Goal: Task Accomplishment & Management: Complete application form

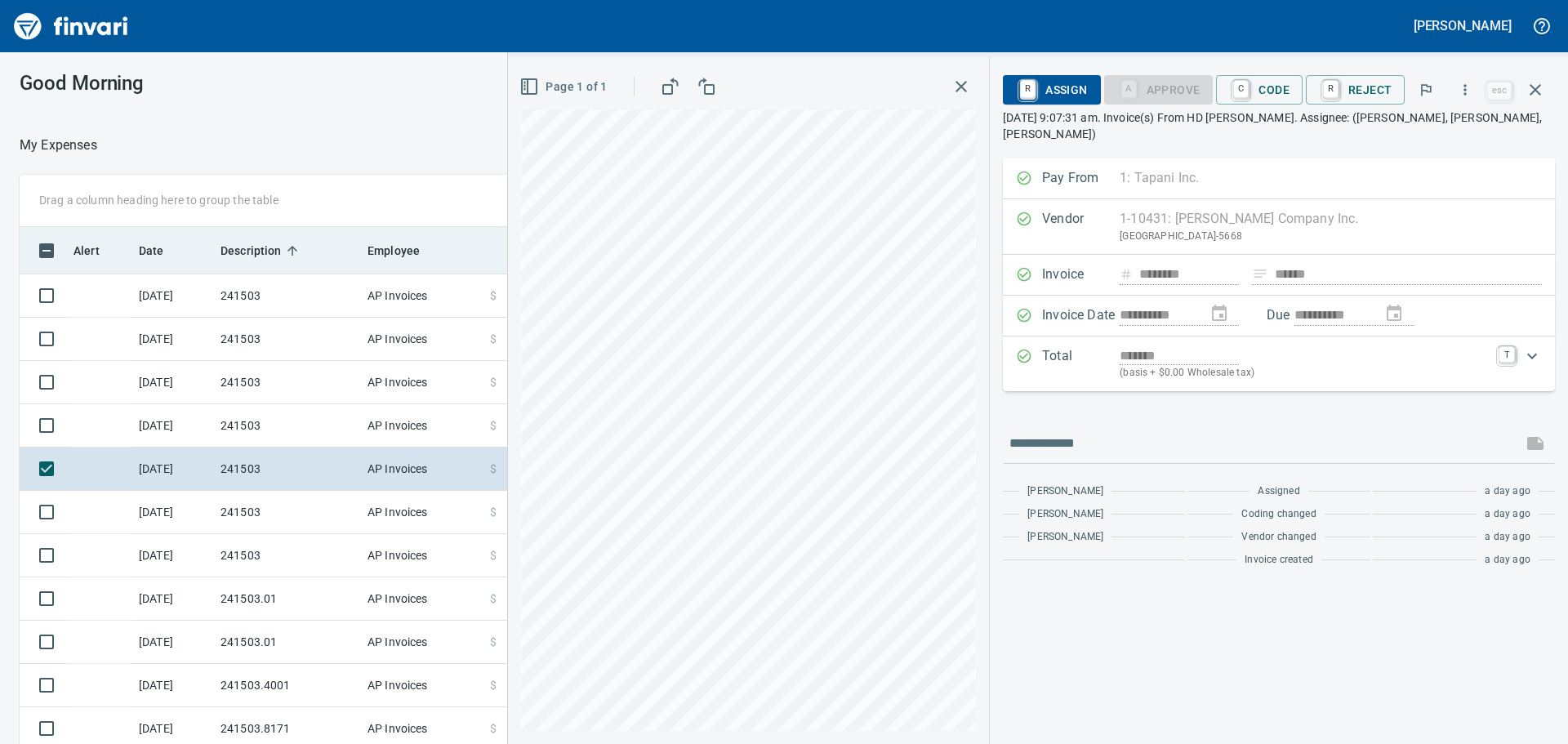
scroll to position [552, 1084]
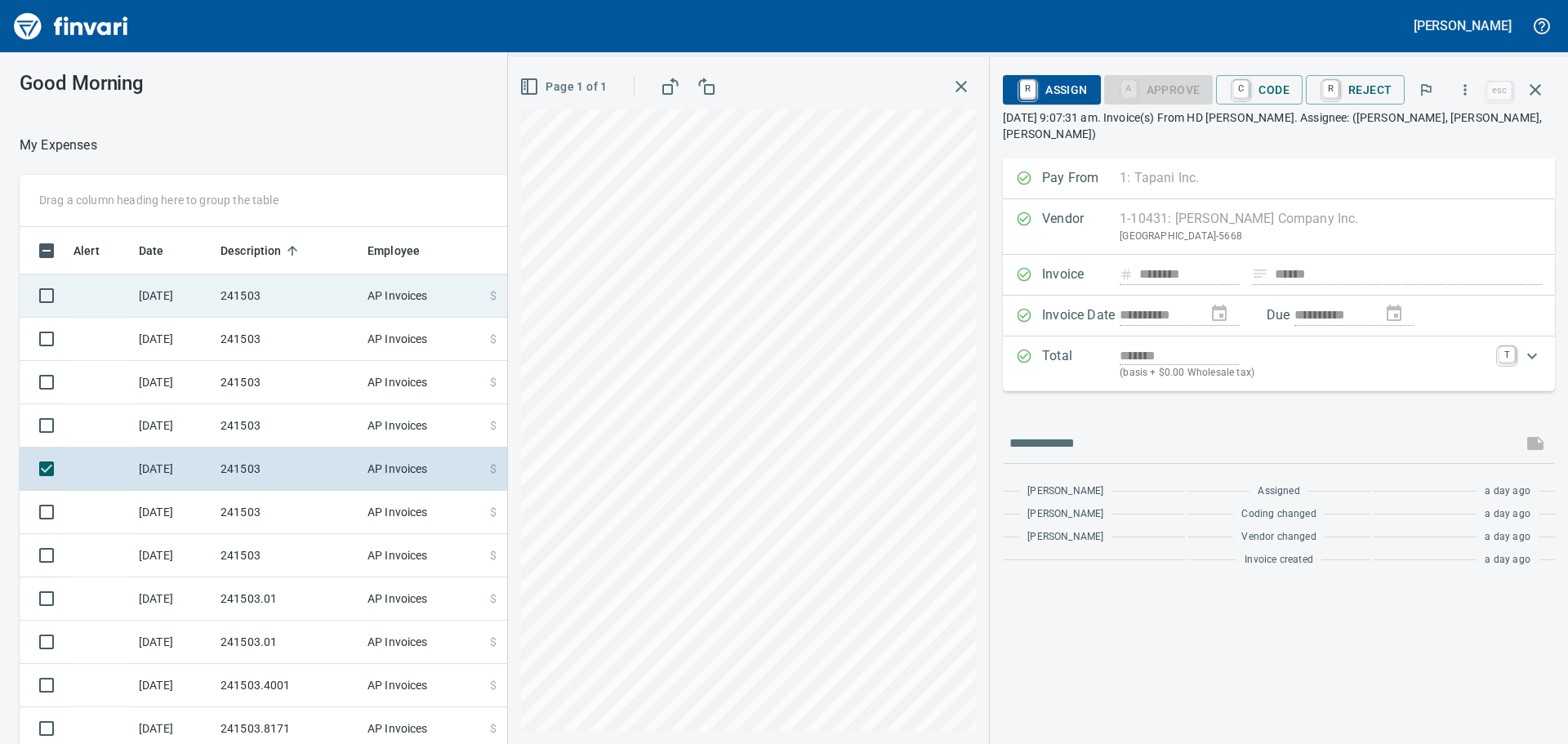
click at [265, 289] on td "241503" at bounding box center [287, 296] width 147 height 43
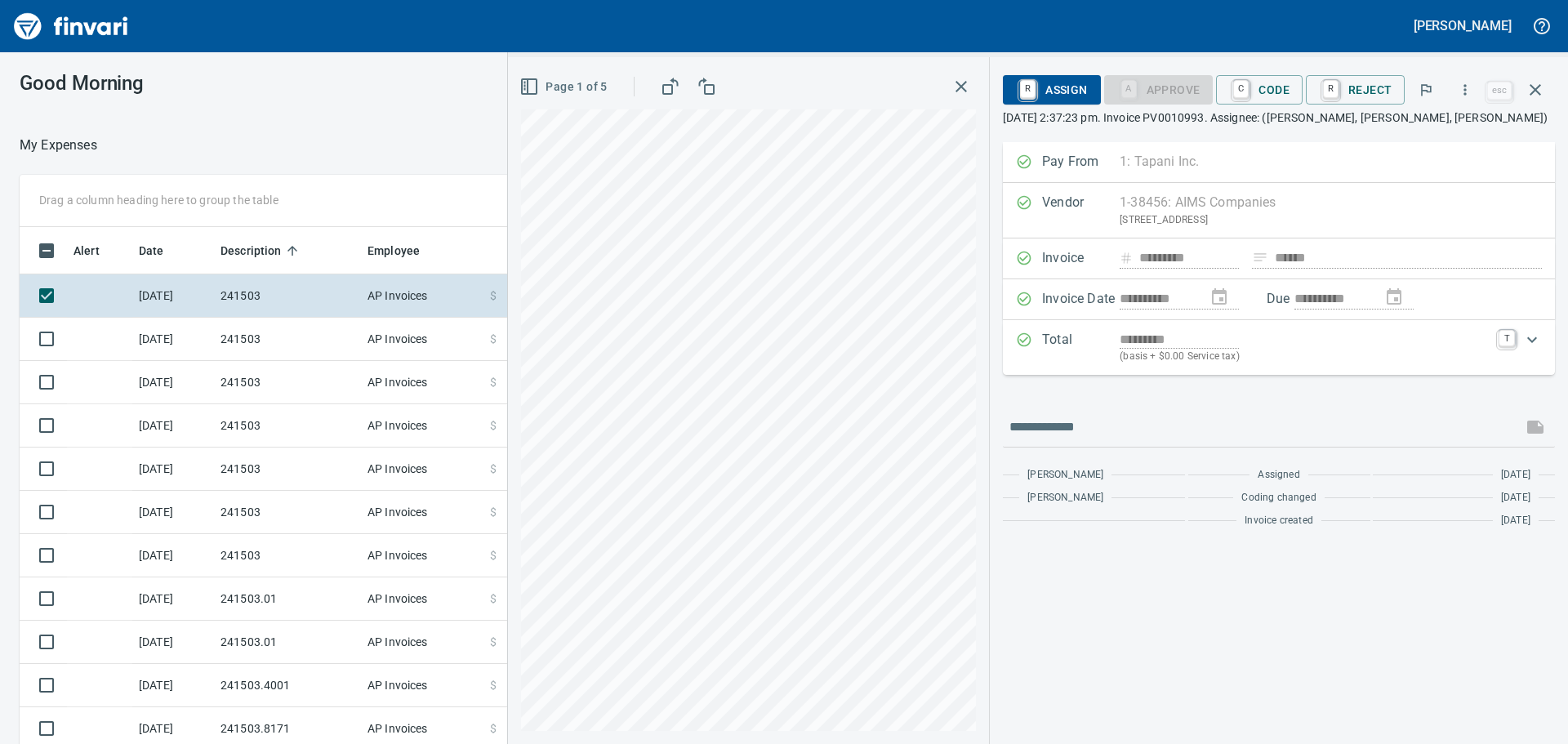
click at [704, 82] on icon "button" at bounding box center [706, 86] width 19 height 19
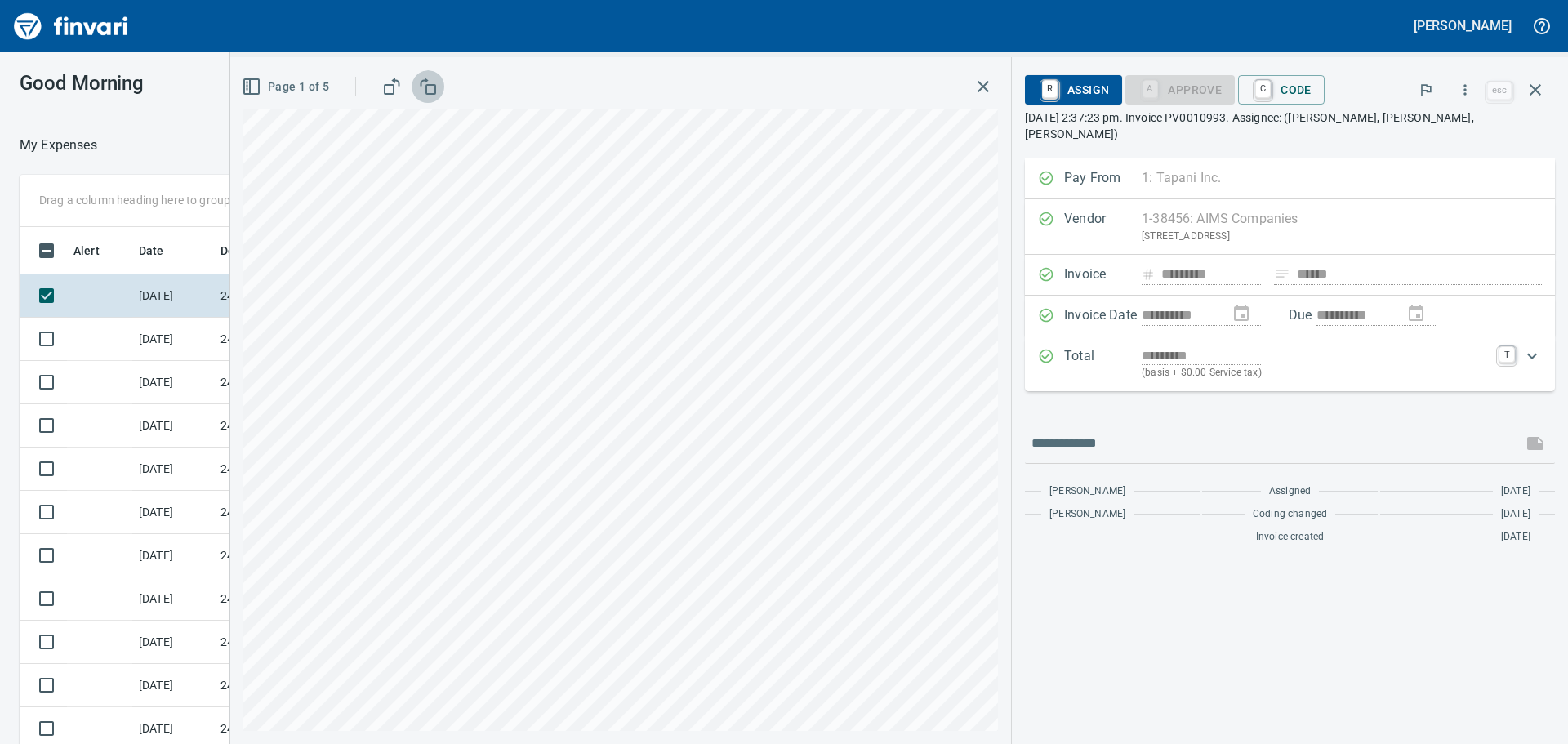
click at [436, 84] on icon "button" at bounding box center [428, 86] width 19 height 19
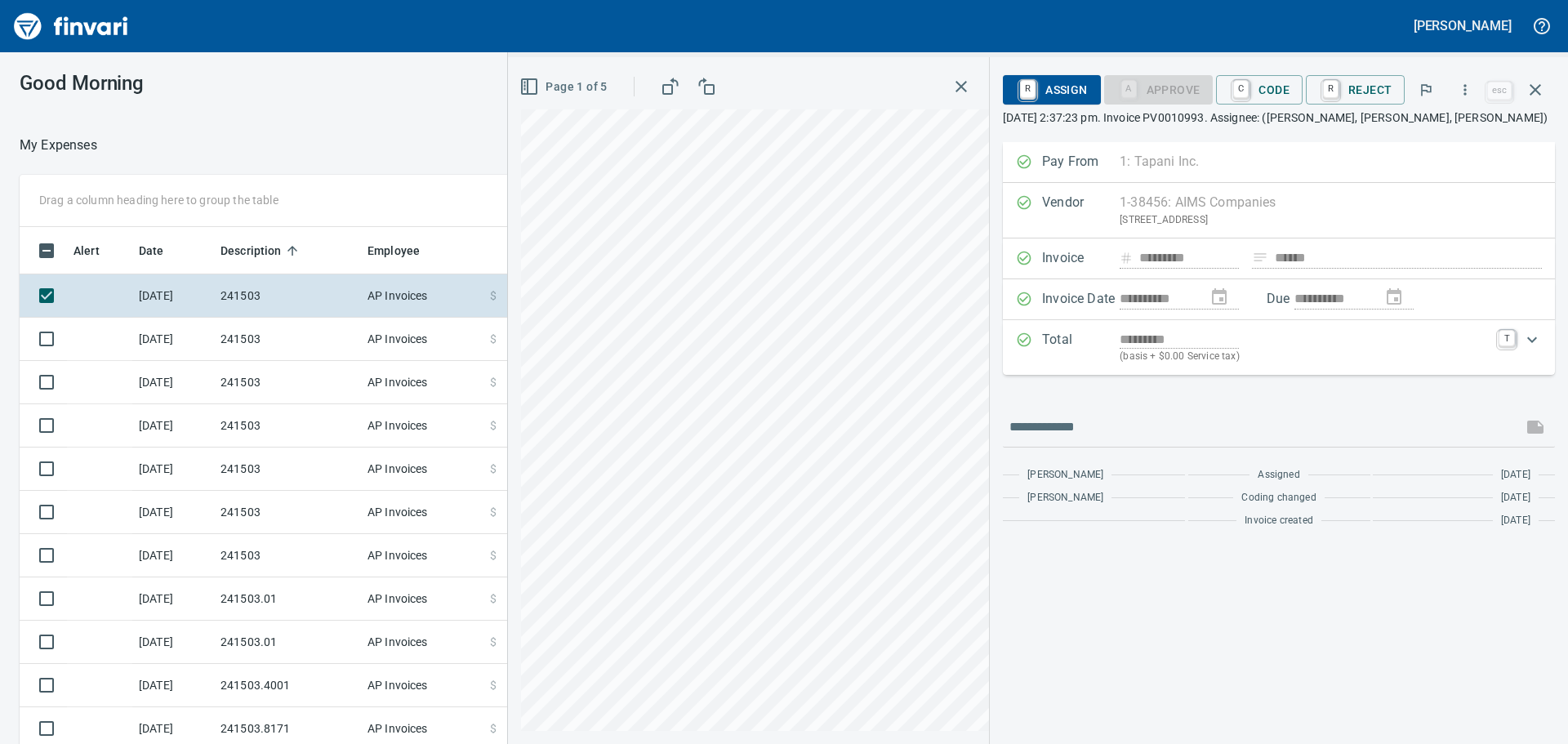
click at [436, 84] on div "Good Morning My Expenses To Review (All Reviewable) Drag a column heading here …" at bounding box center [784, 398] width 1568 height 692
click at [716, 83] on icon "button" at bounding box center [706, 86] width 19 height 19
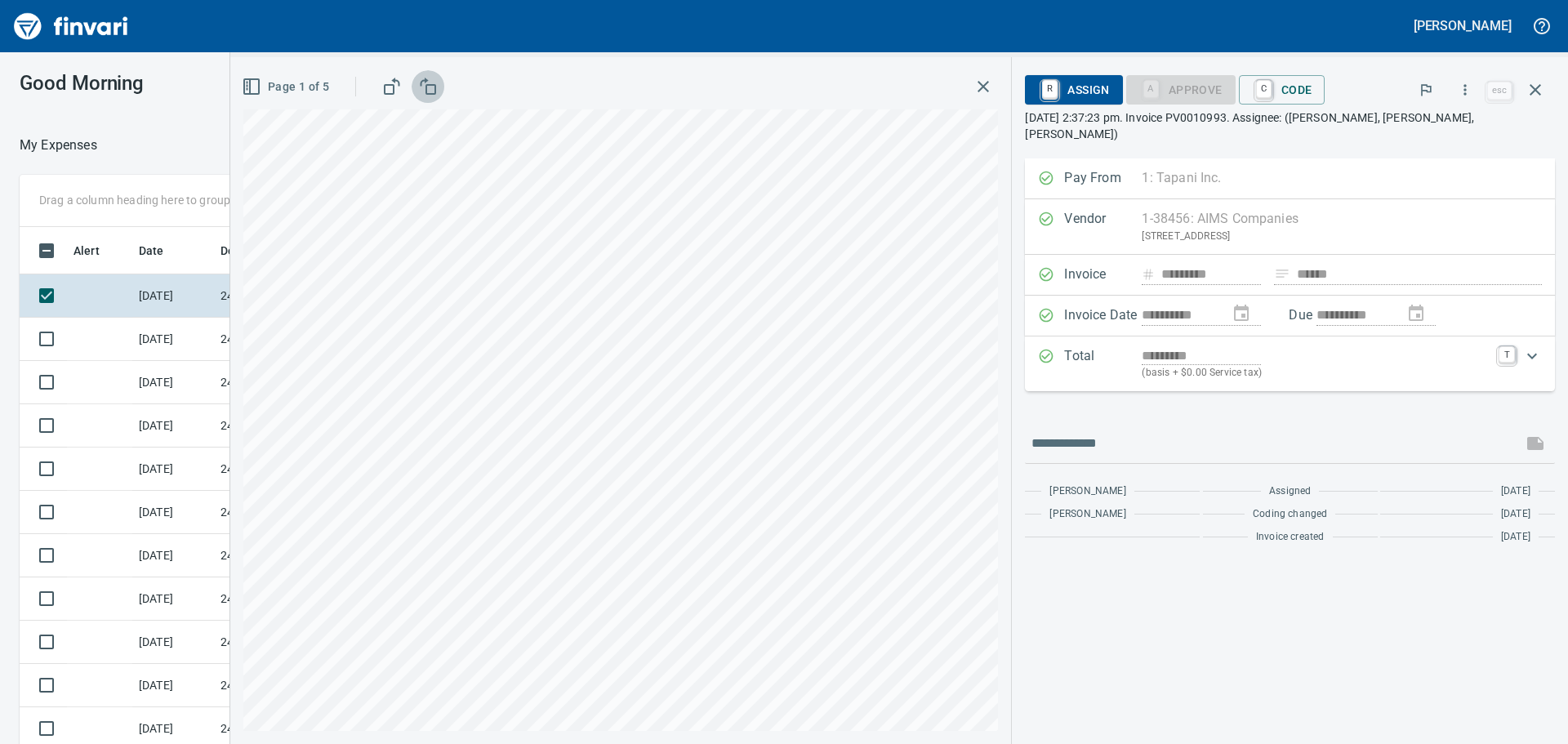
click at [438, 87] on icon "button" at bounding box center [428, 86] width 19 height 19
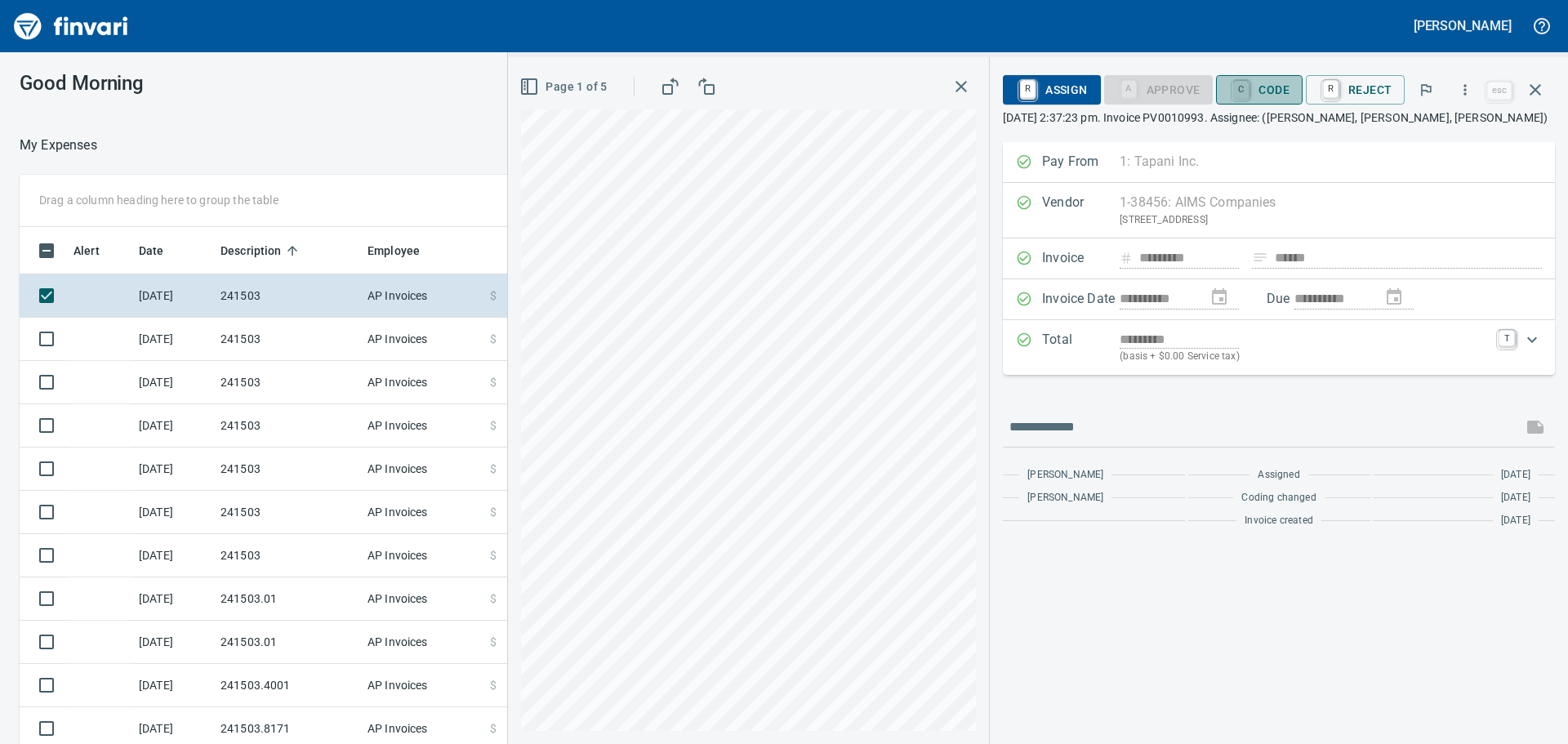
click at [1249, 87] on link "C" at bounding box center [1241, 90] width 15 height 18
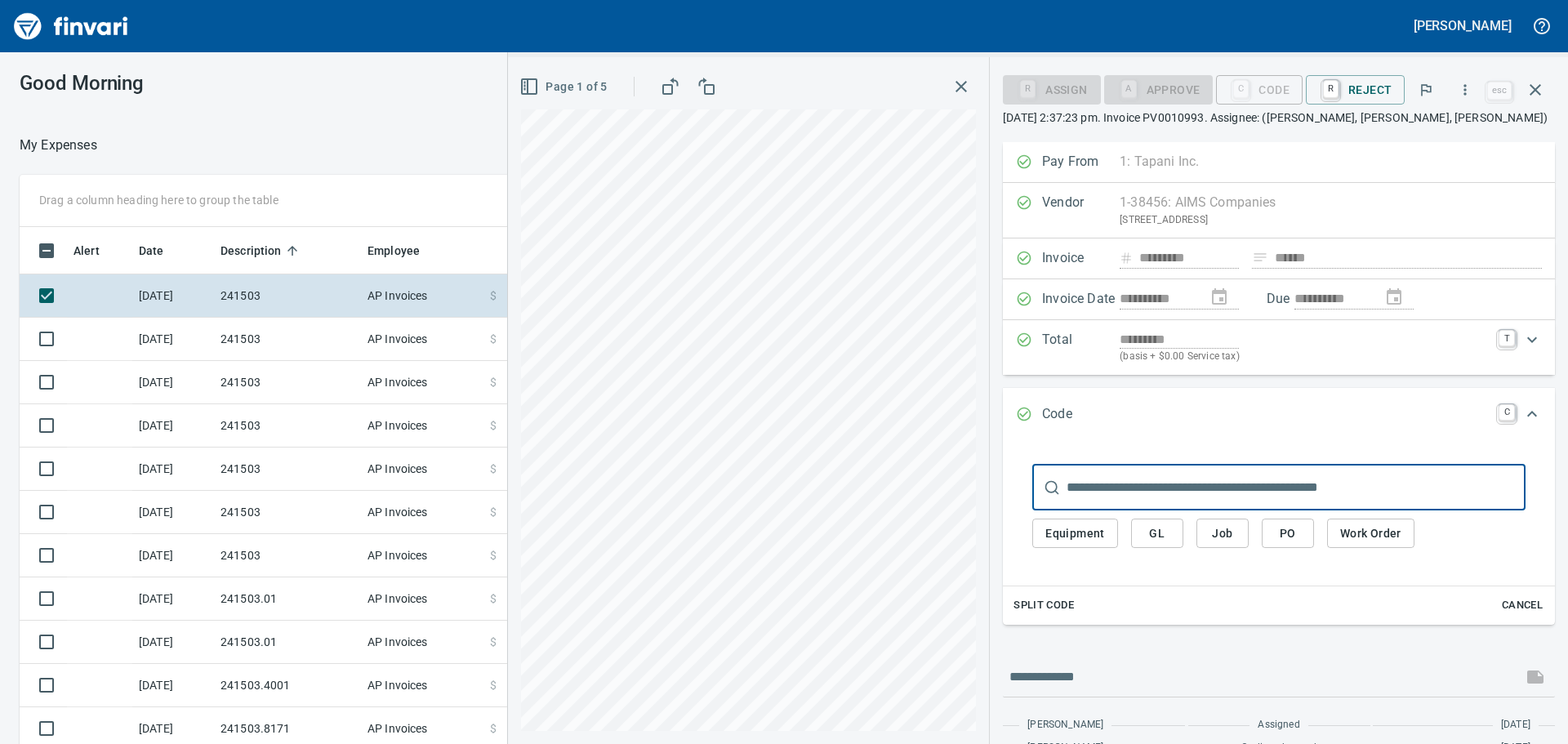
click at [1224, 524] on span "Job" at bounding box center [1222, 533] width 26 height 20
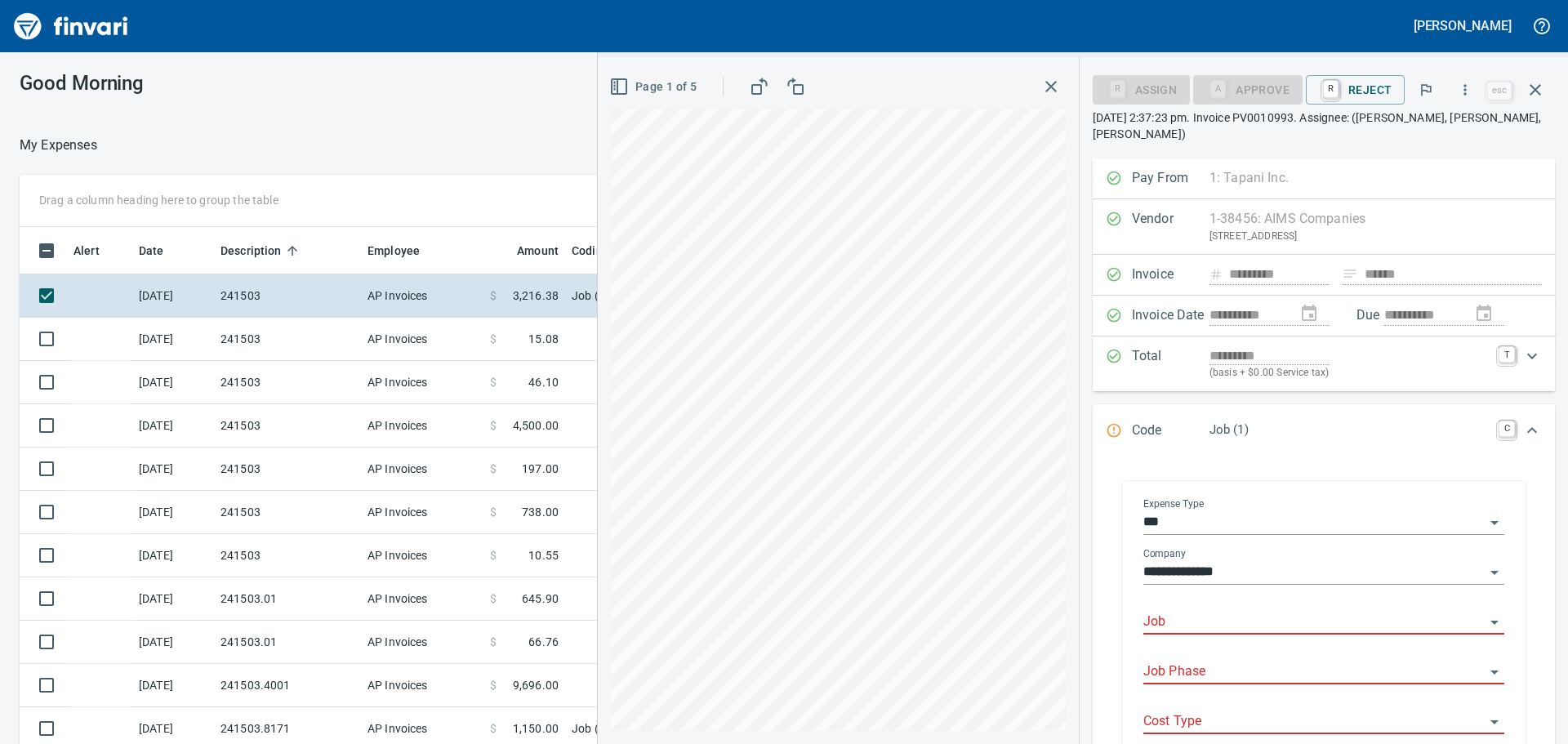
click at [1211, 615] on input "Job" at bounding box center [1314, 622] width 341 height 23
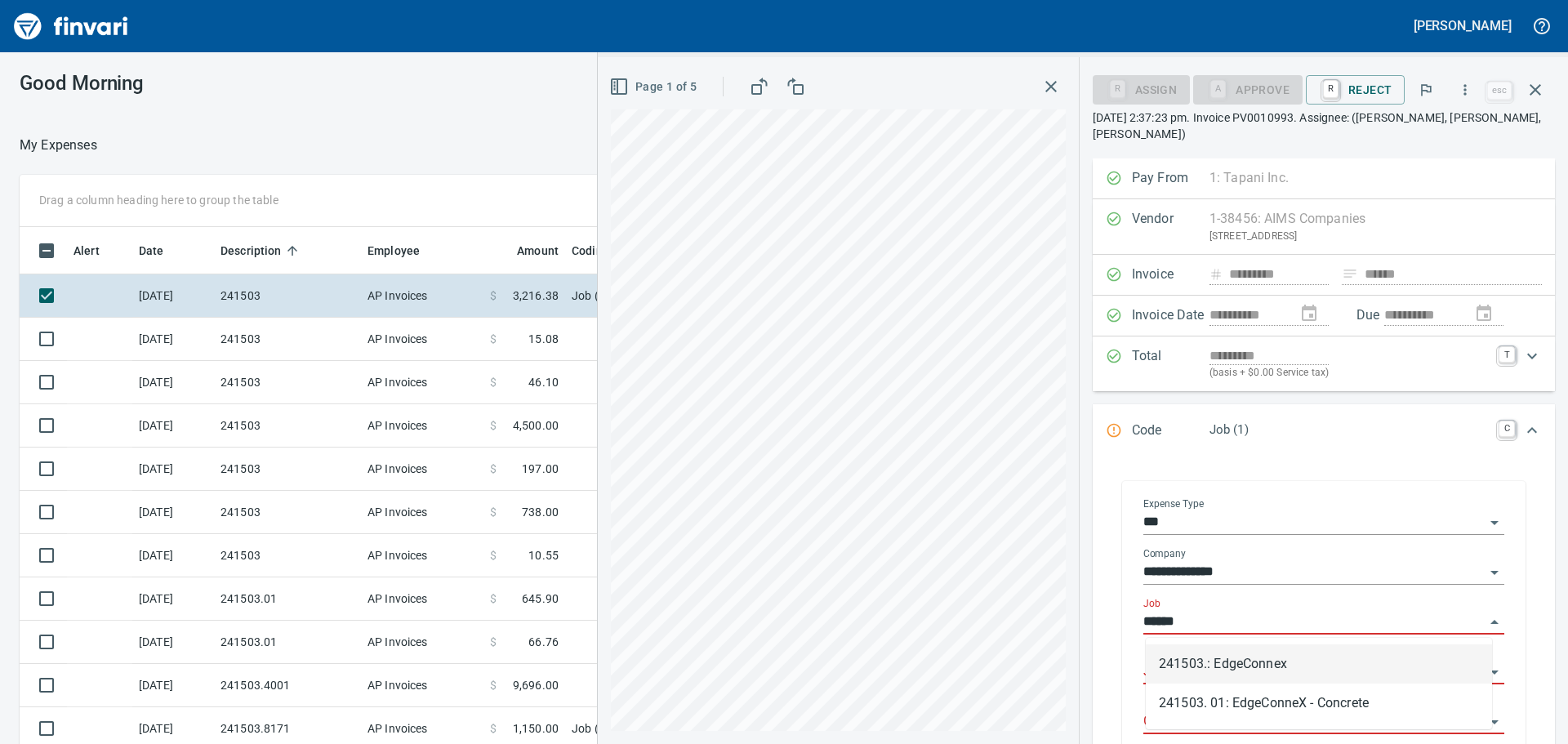
scroll to position [552, 1084]
click at [1241, 670] on li "241503.: EdgeConnex" at bounding box center [1319, 664] width 346 height 40
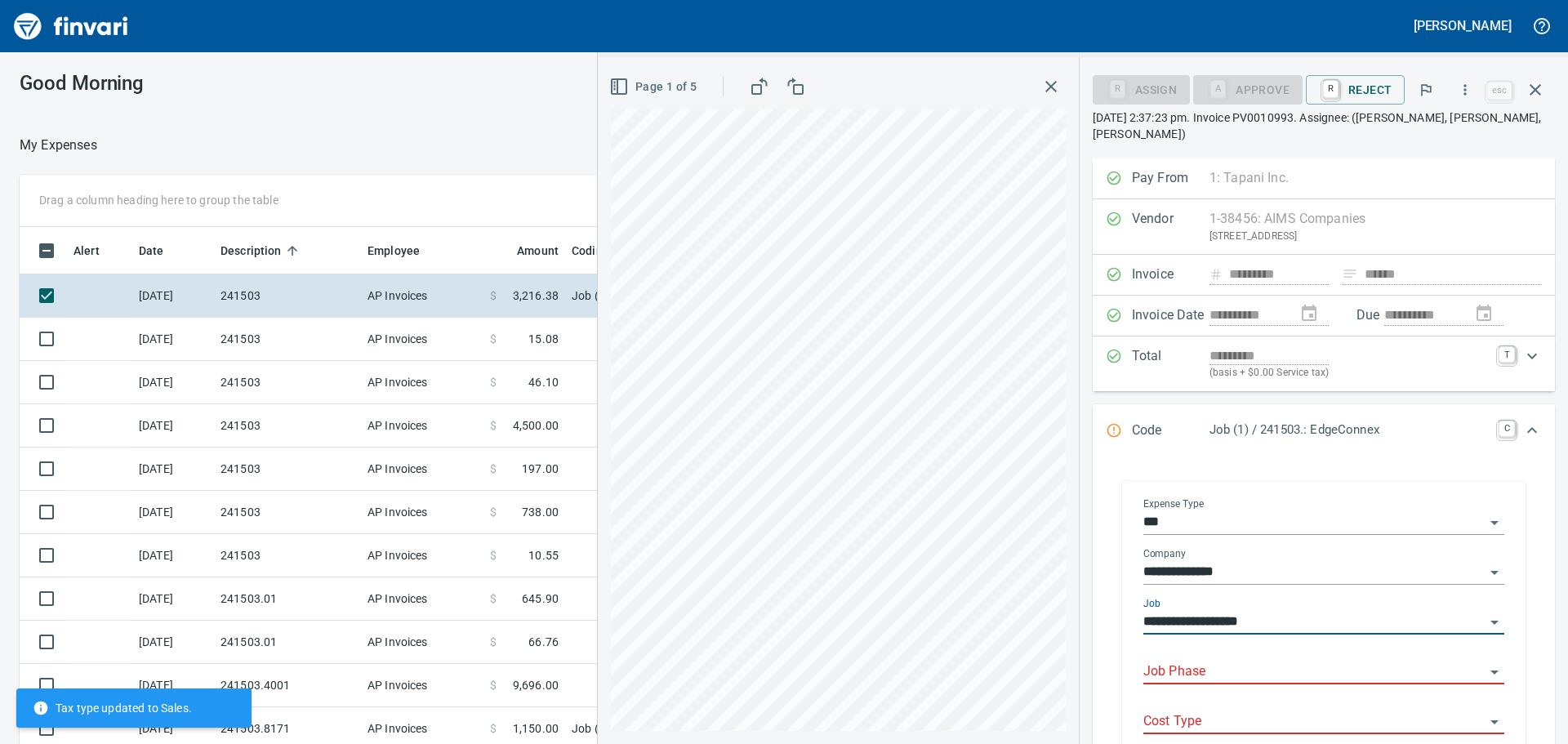
type input "**********"
click at [1237, 676] on input "Job Phase" at bounding box center [1314, 672] width 341 height 23
click at [1313, 629] on li "65065. .: Stationary Bollards" at bounding box center [1319, 631] width 346 height 40
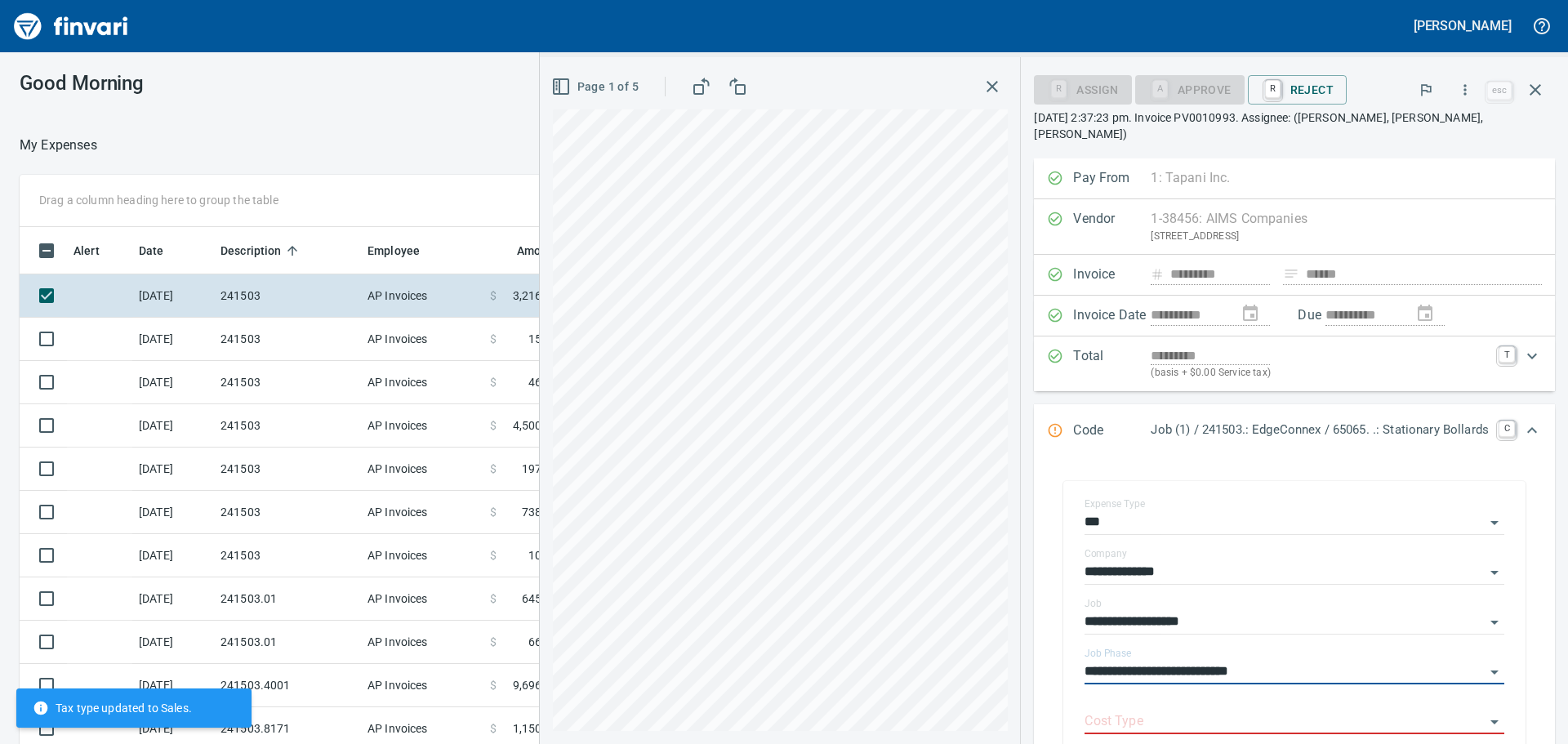
scroll to position [163, 0]
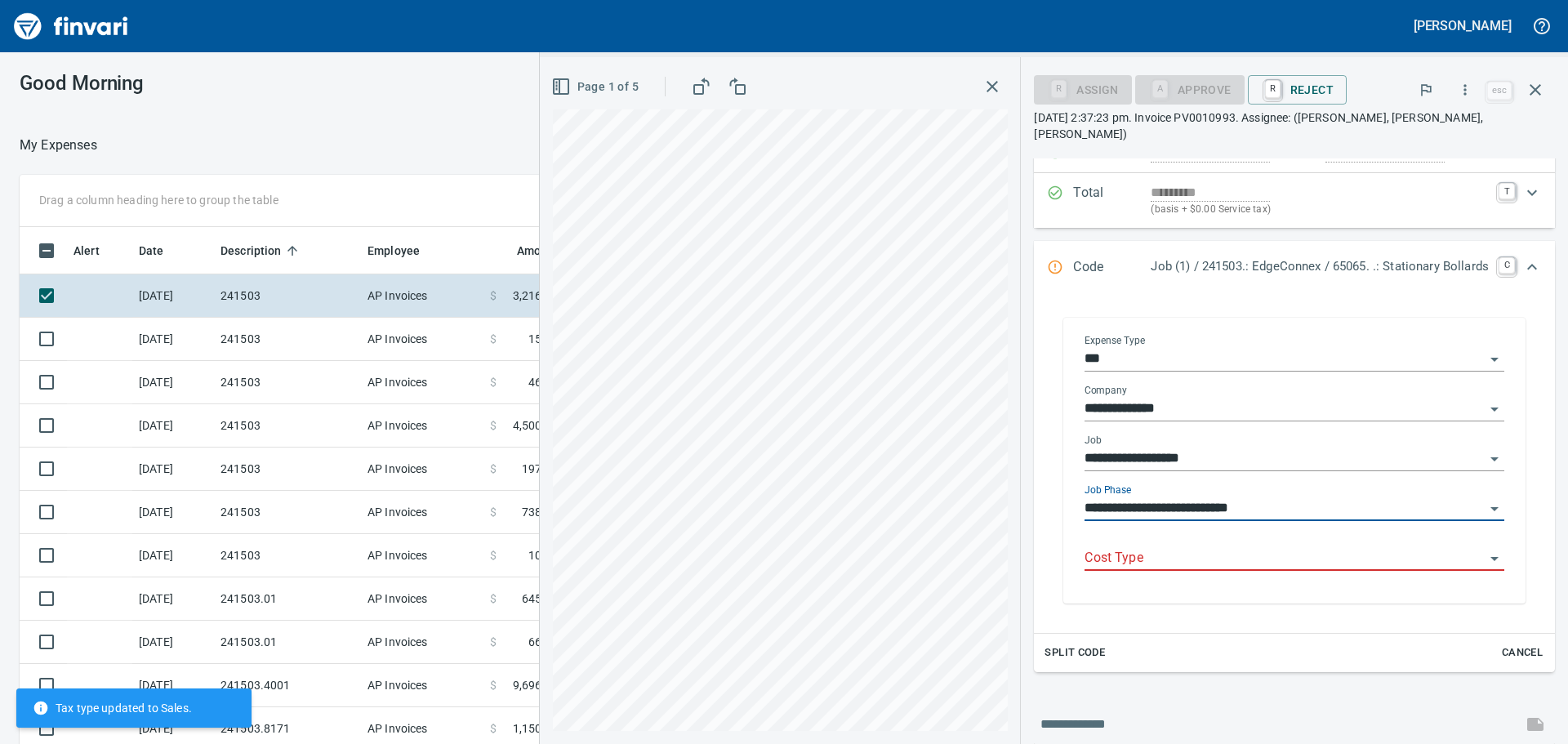
type input "**********"
click at [1167, 547] on input "Cost Type" at bounding box center [1285, 558] width 400 height 23
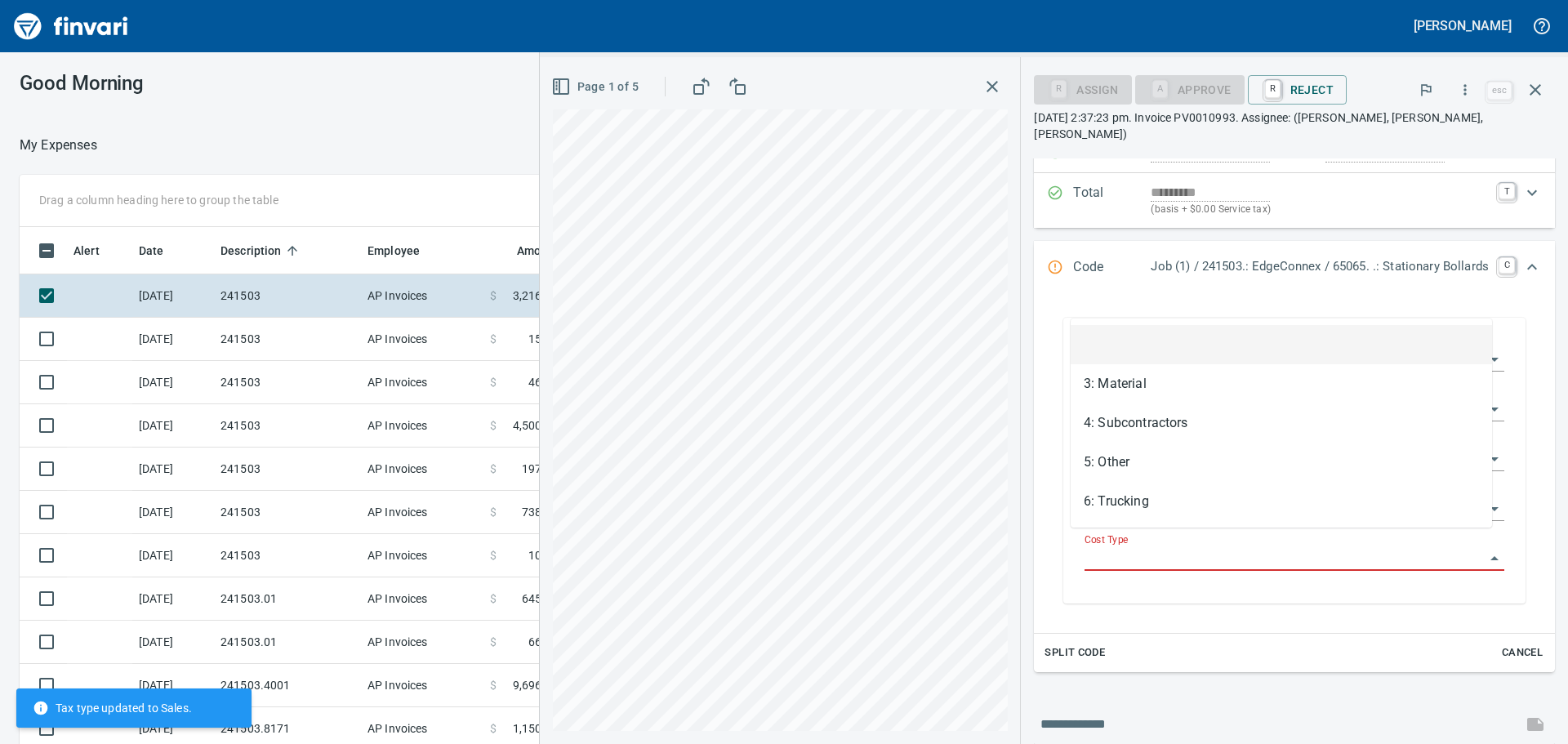
scroll to position [552, 1084]
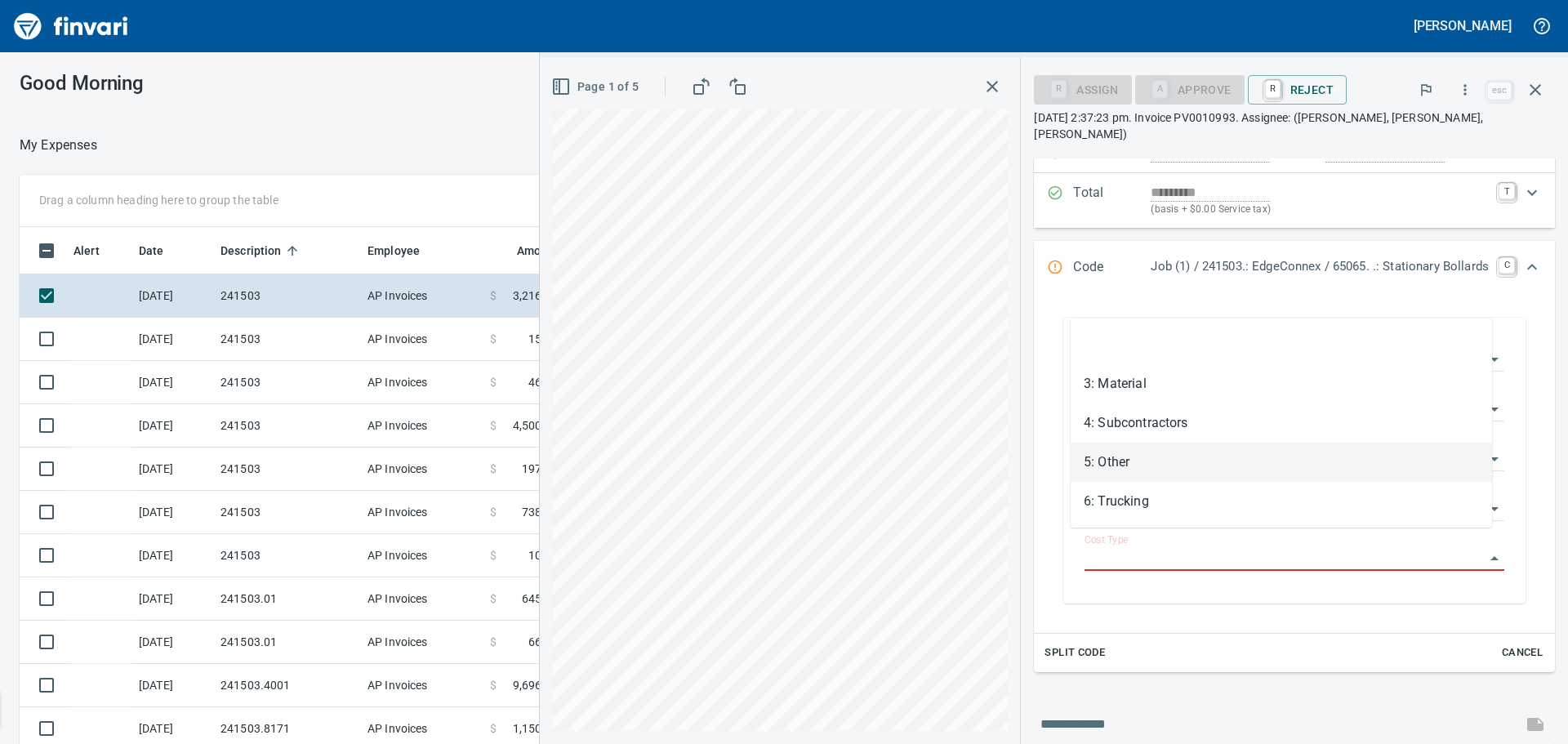
click at [1154, 467] on li "5: Other" at bounding box center [1281, 462] width 421 height 40
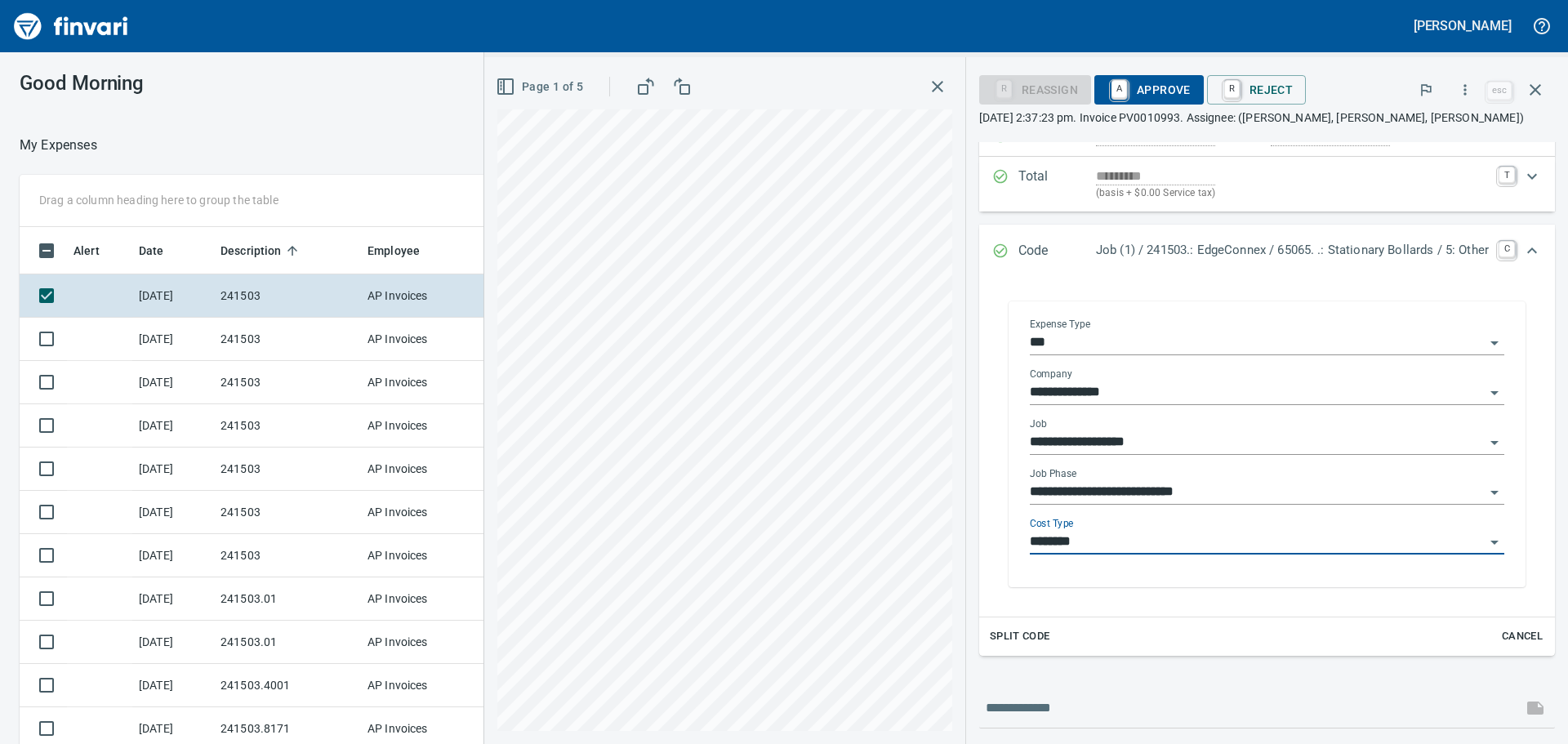
type input "********"
click at [1155, 83] on span "A Approve" at bounding box center [1149, 90] width 83 height 28
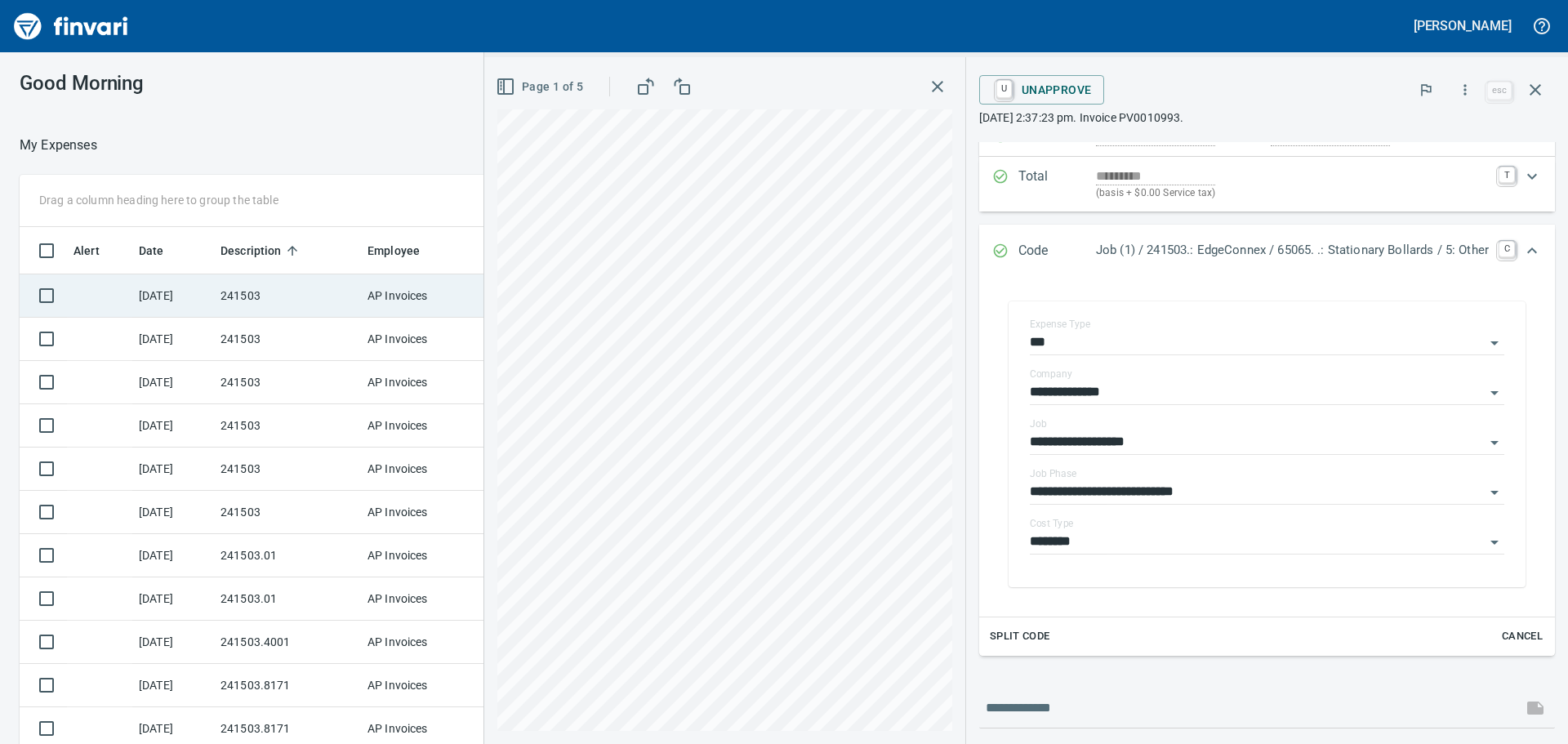
click at [290, 297] on td "241503" at bounding box center [287, 296] width 147 height 43
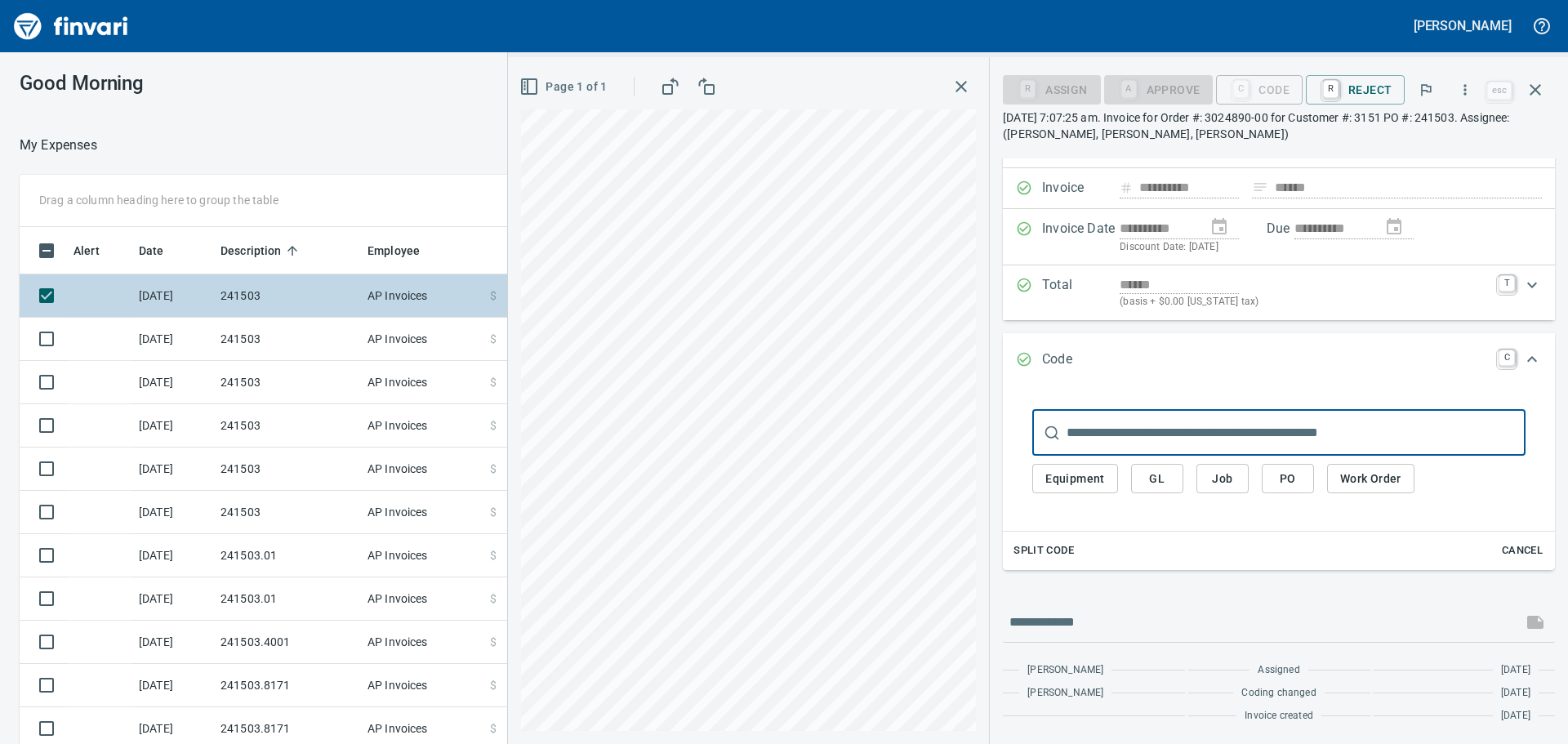
scroll to position [87, 0]
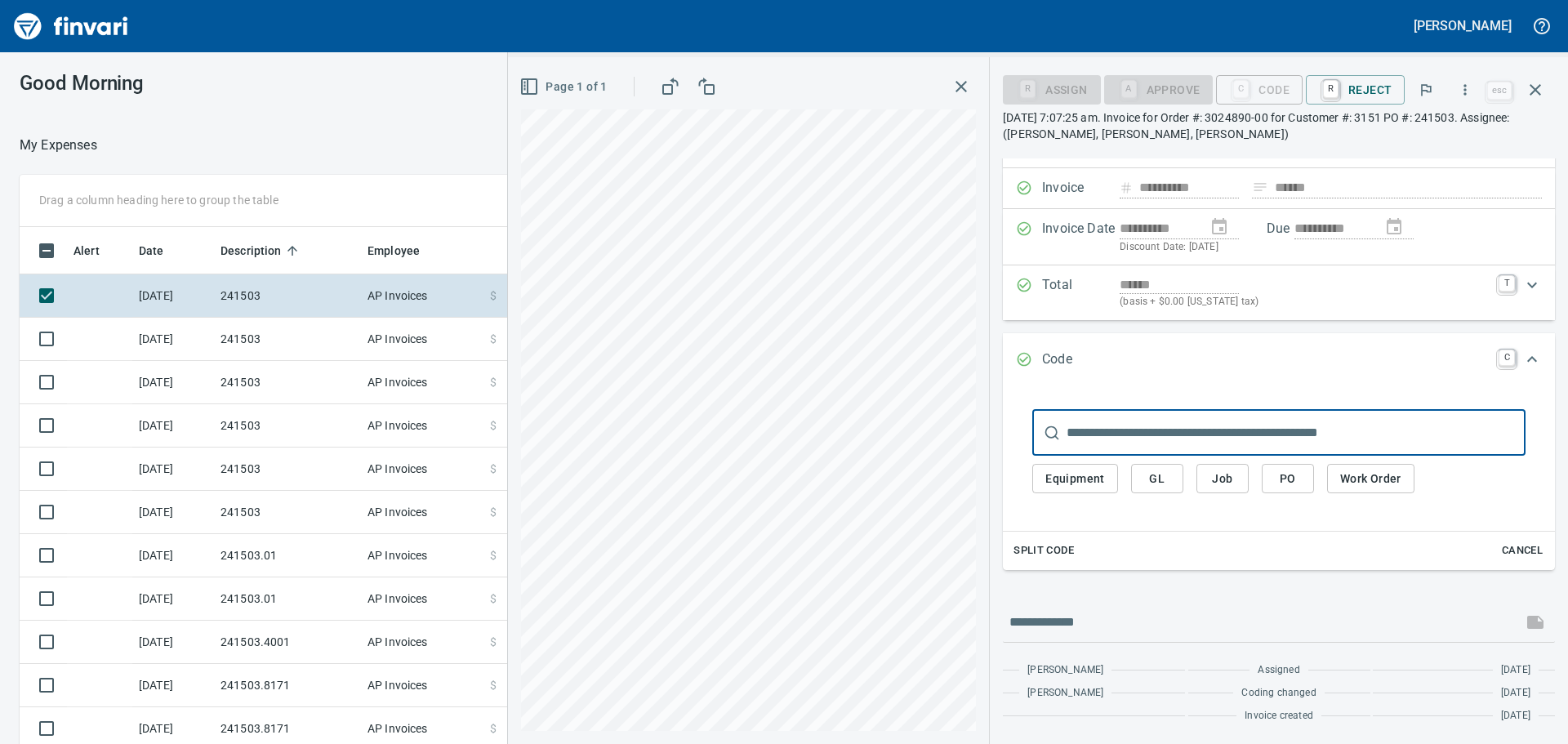
click at [1217, 476] on span "Job" at bounding box center [1222, 478] width 26 height 20
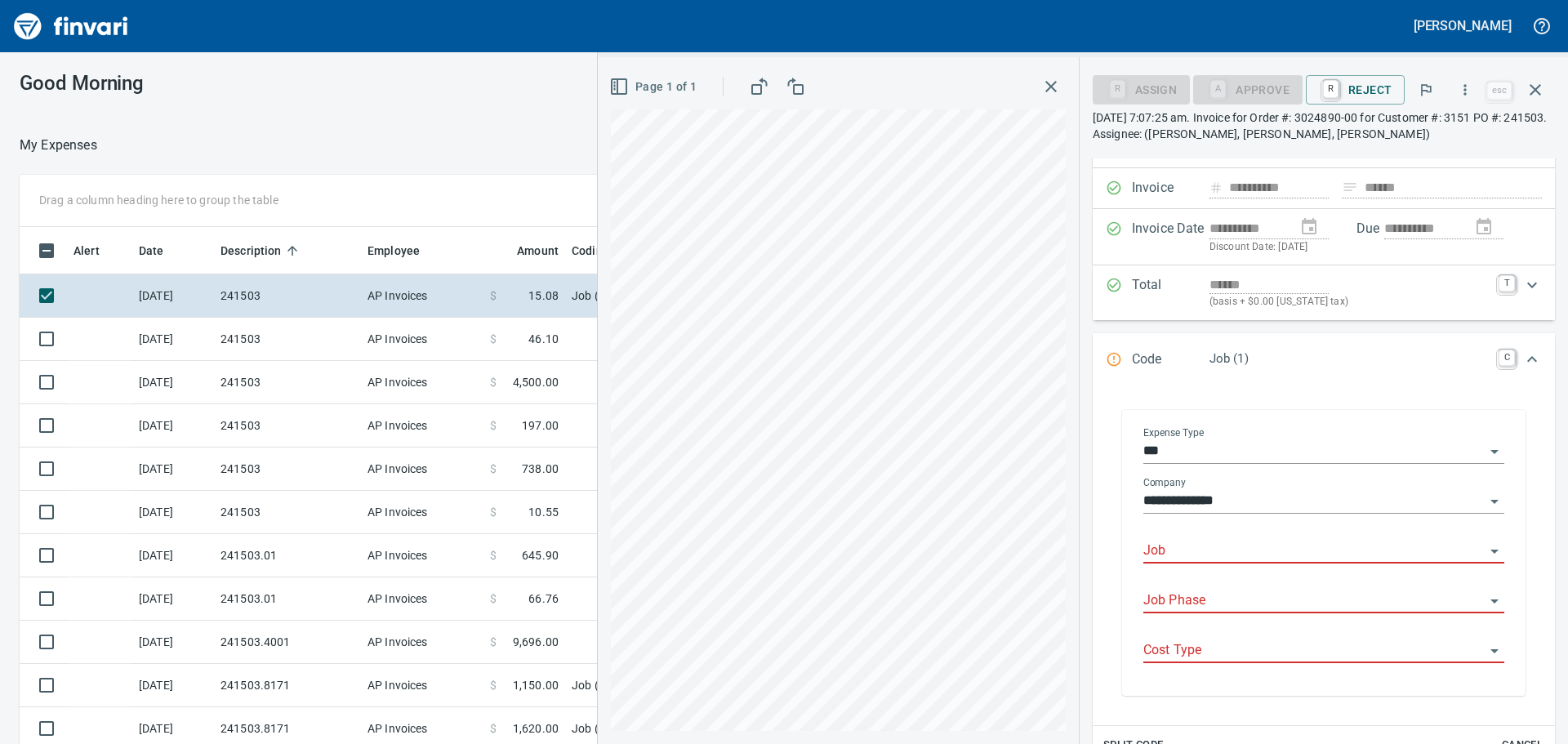
click at [1234, 536] on div "Job" at bounding box center [1325, 545] width 361 height 37
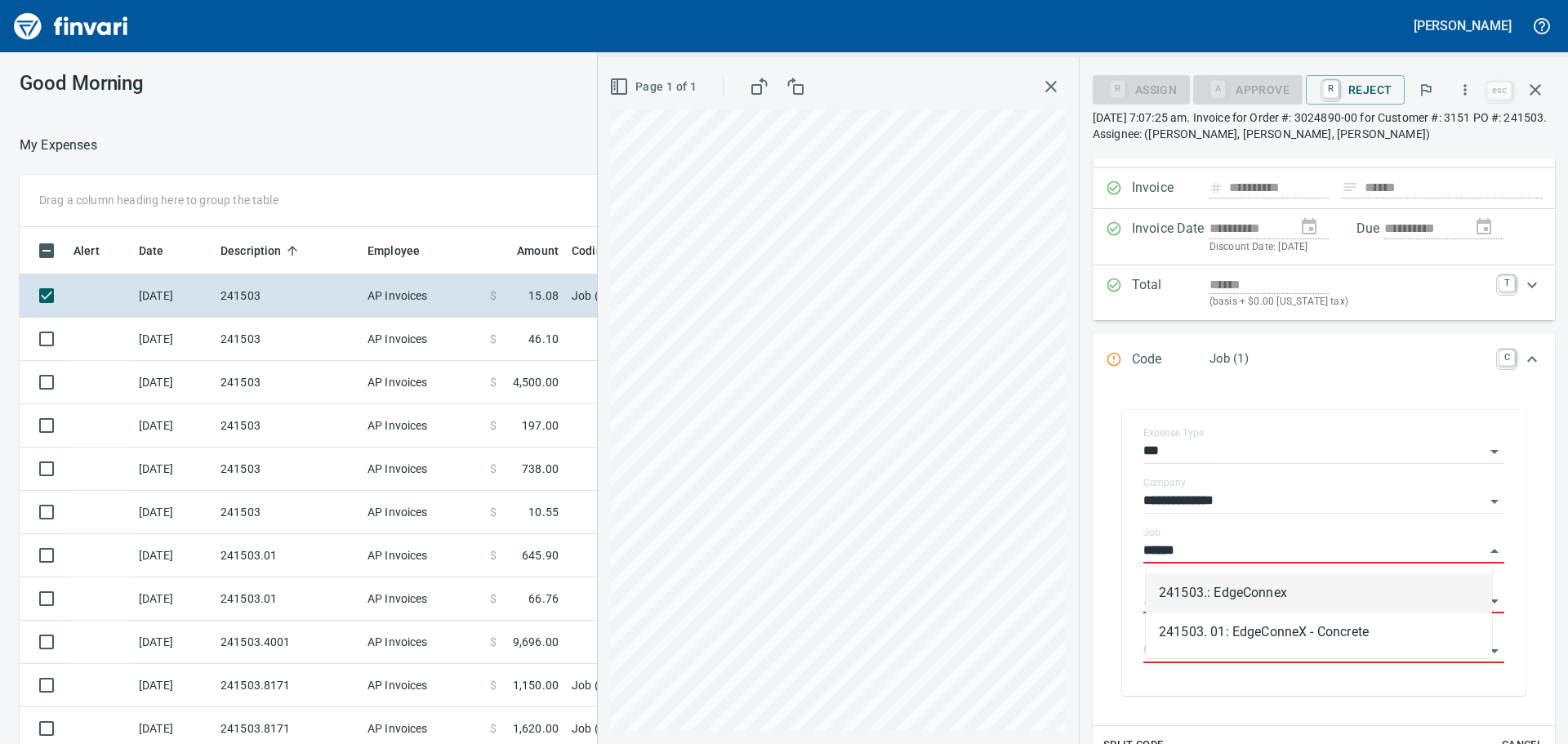
click at [1238, 591] on li "241503.: EdgeConnex" at bounding box center [1319, 592] width 346 height 40
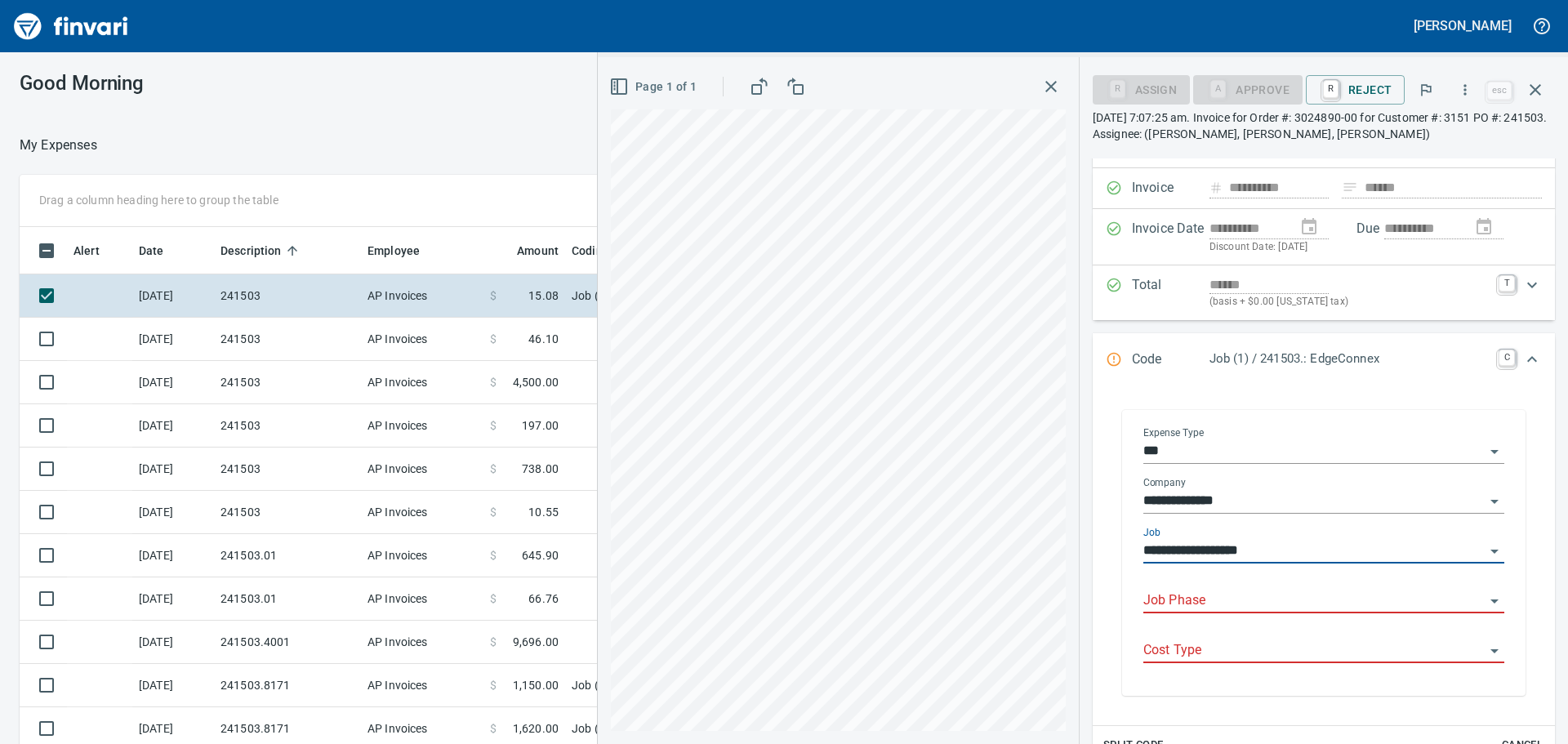
type input "**********"
click at [1234, 594] on input "Job Phase" at bounding box center [1314, 601] width 341 height 23
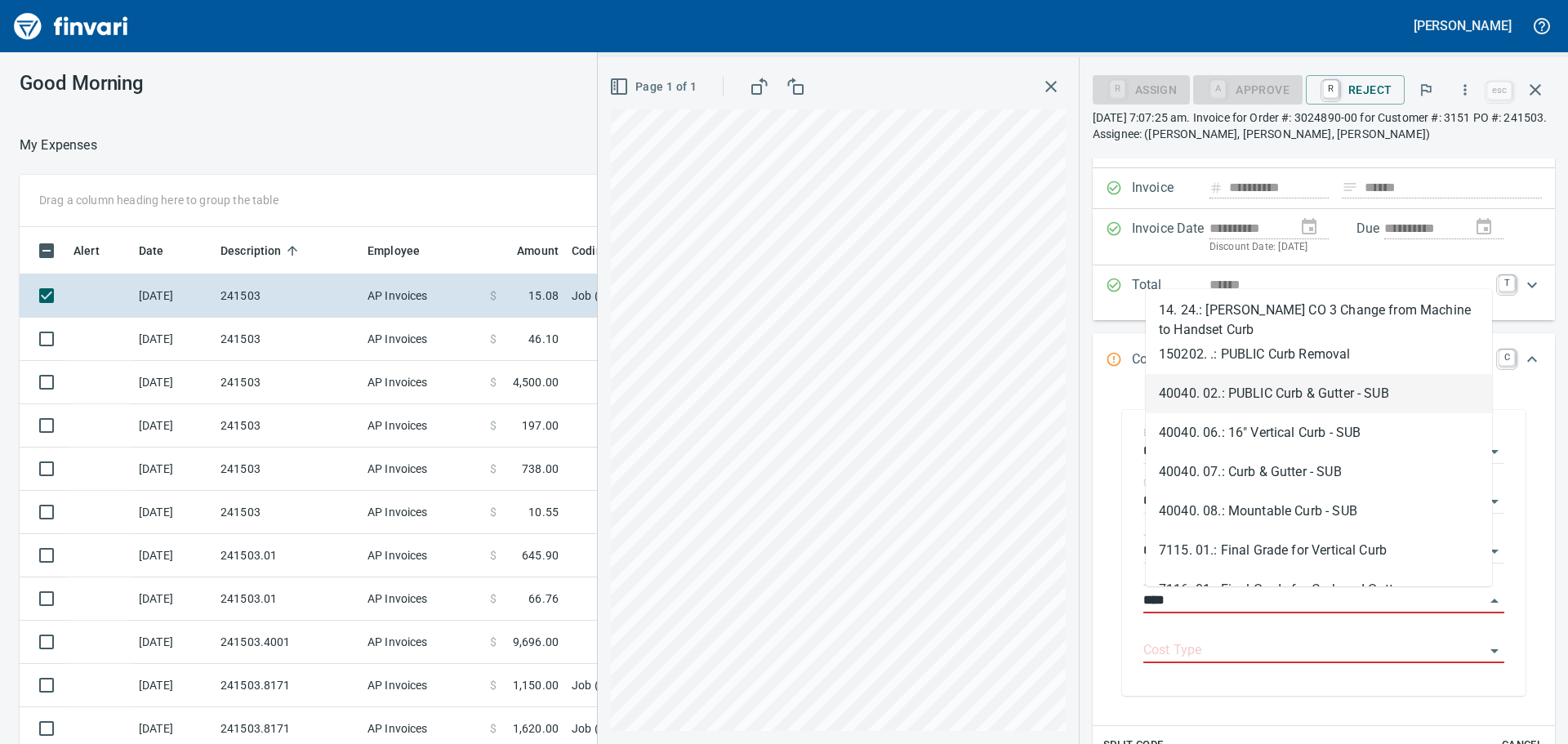
type input "****"
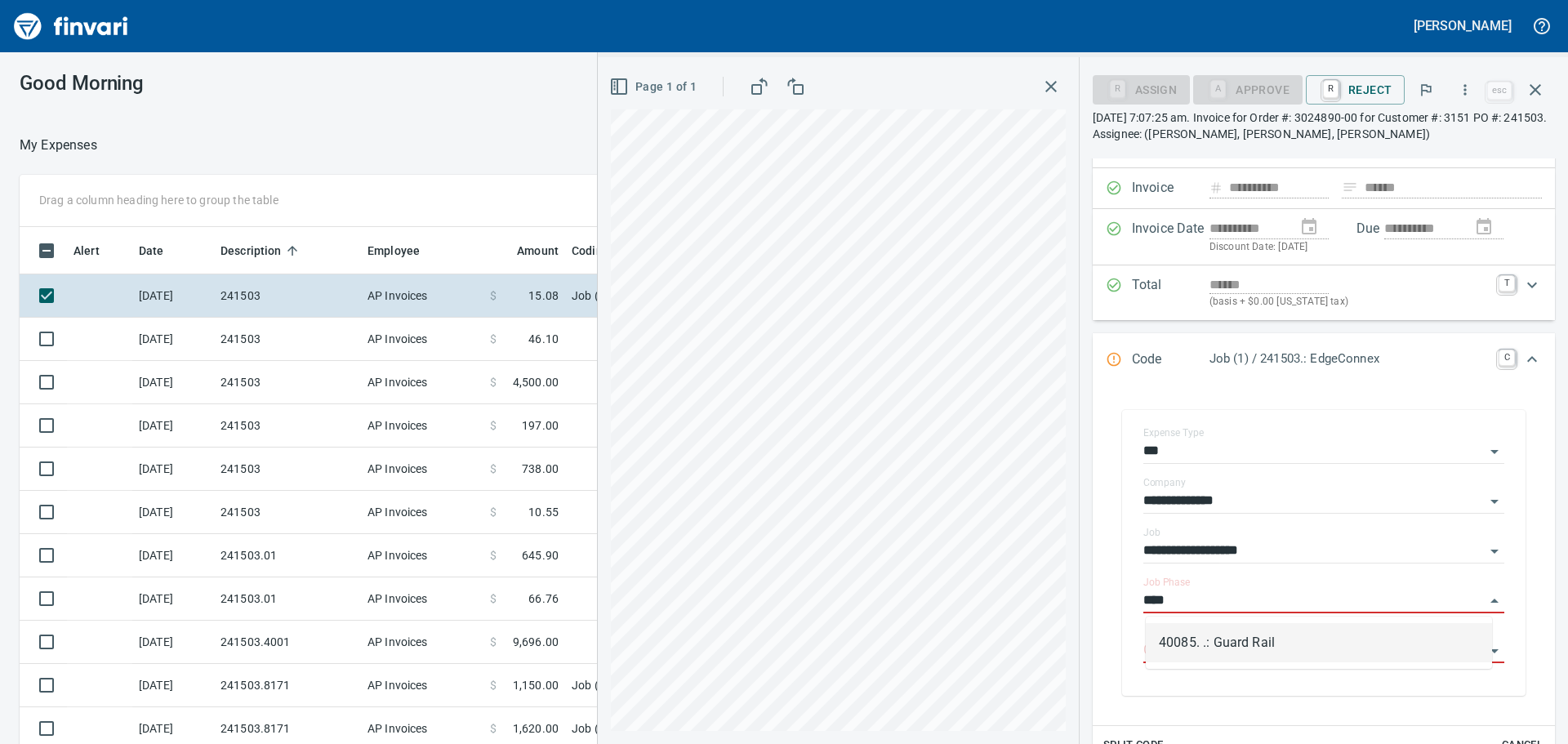
click at [1261, 647] on li "40085. .: Guard Rail" at bounding box center [1319, 643] width 346 height 40
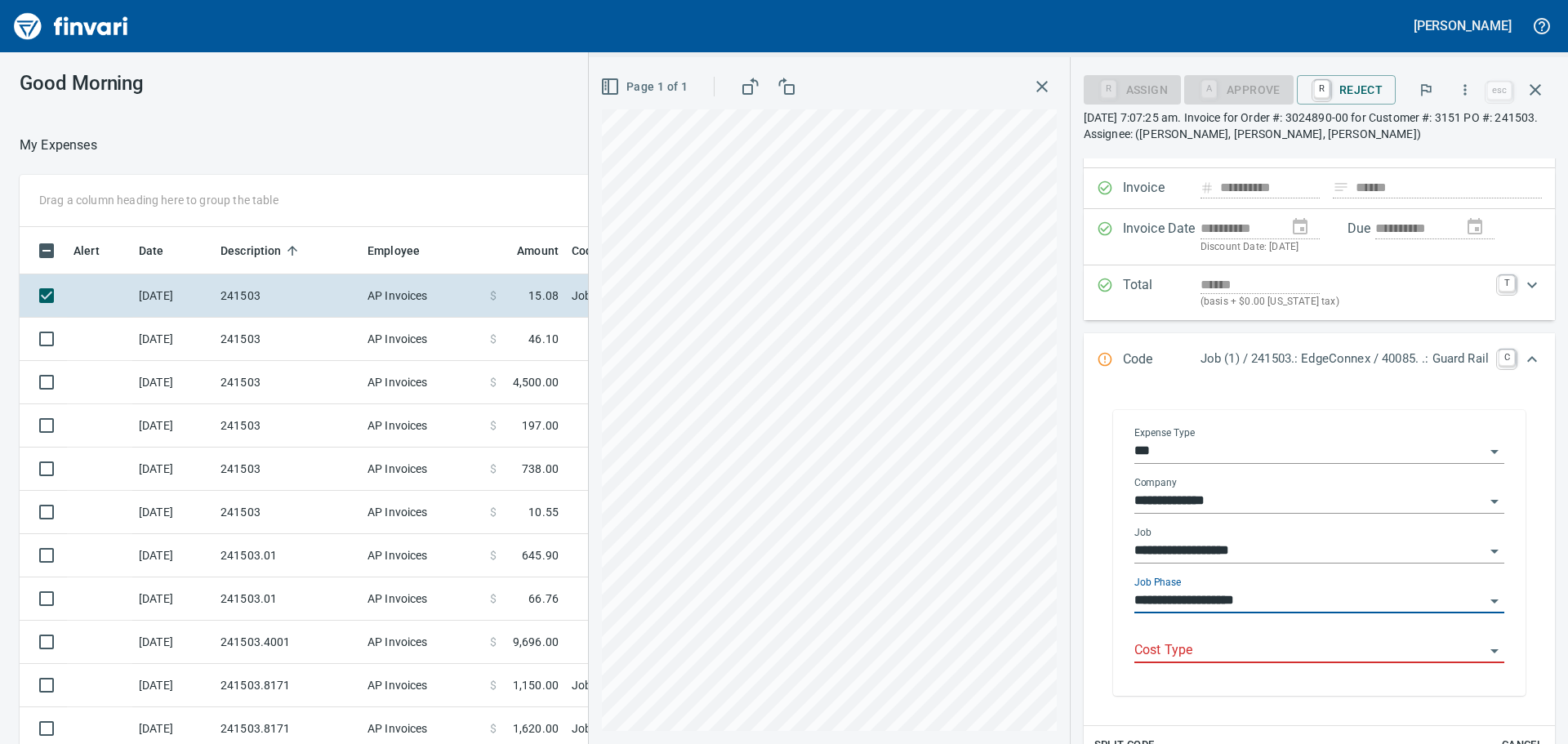
type input "**********"
click at [1259, 652] on input "Cost Type" at bounding box center [1309, 651] width 351 height 23
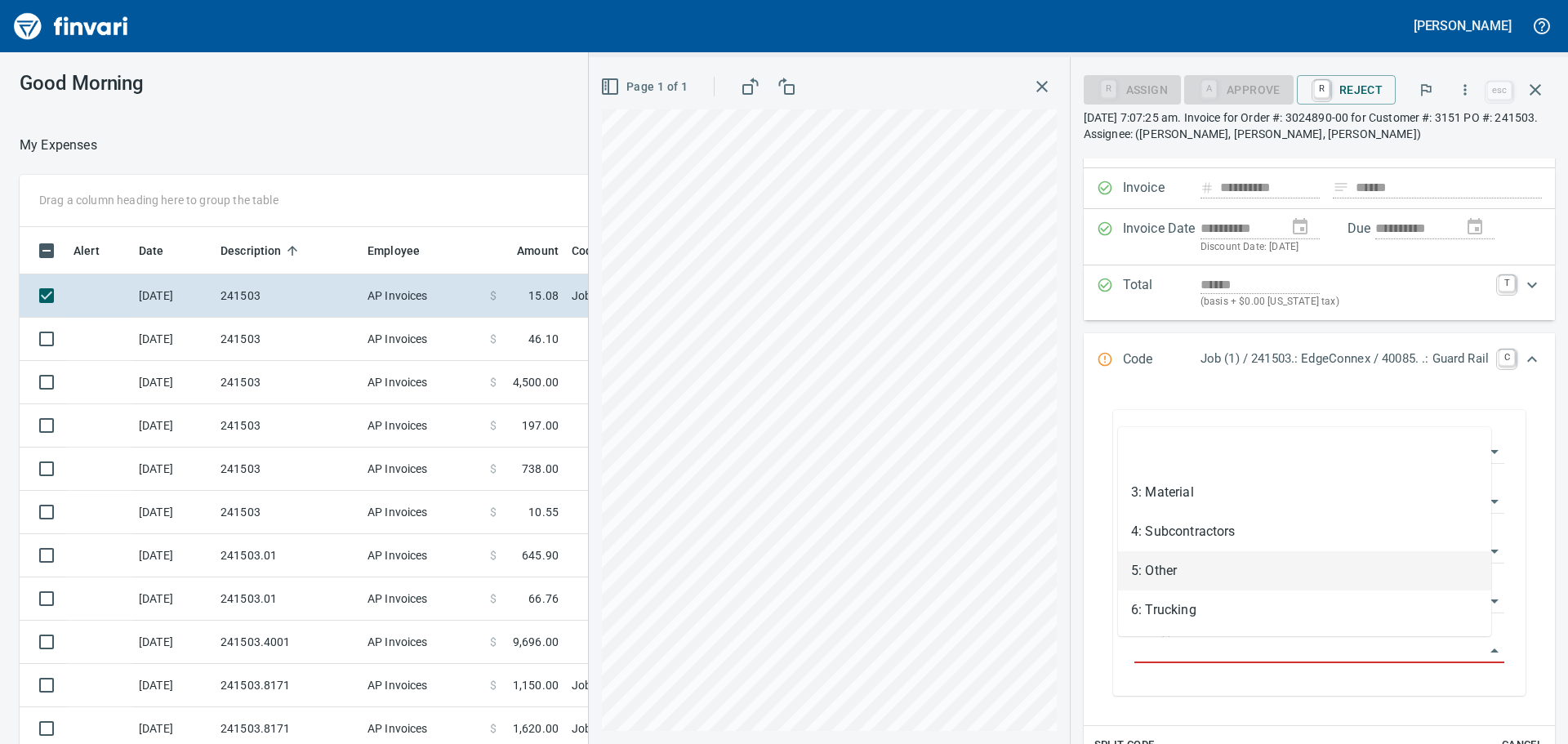
click at [1224, 573] on li "5: Other" at bounding box center [1304, 571] width 373 height 40
type input "********"
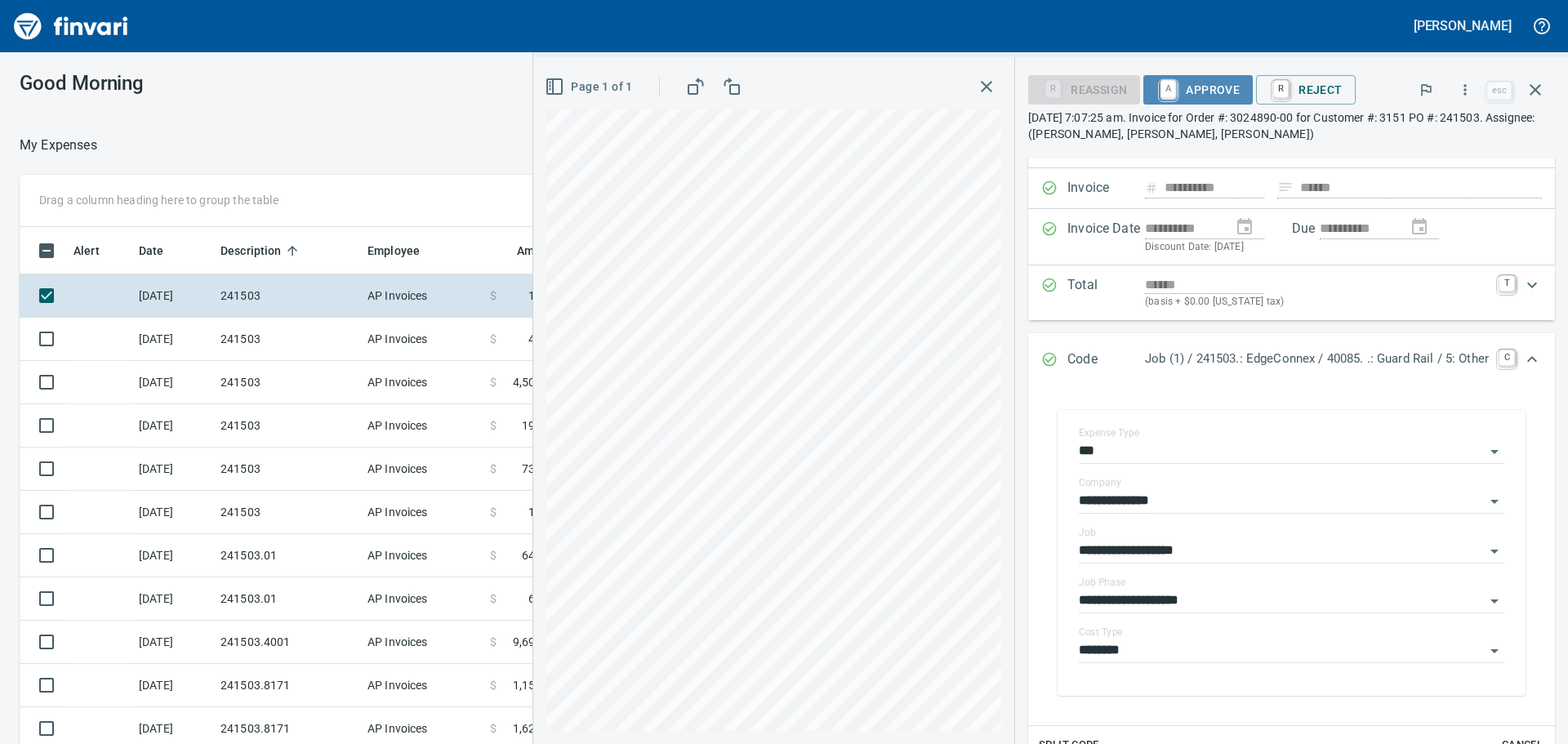
click at [1199, 83] on span "A Approve" at bounding box center [1198, 90] width 83 height 28
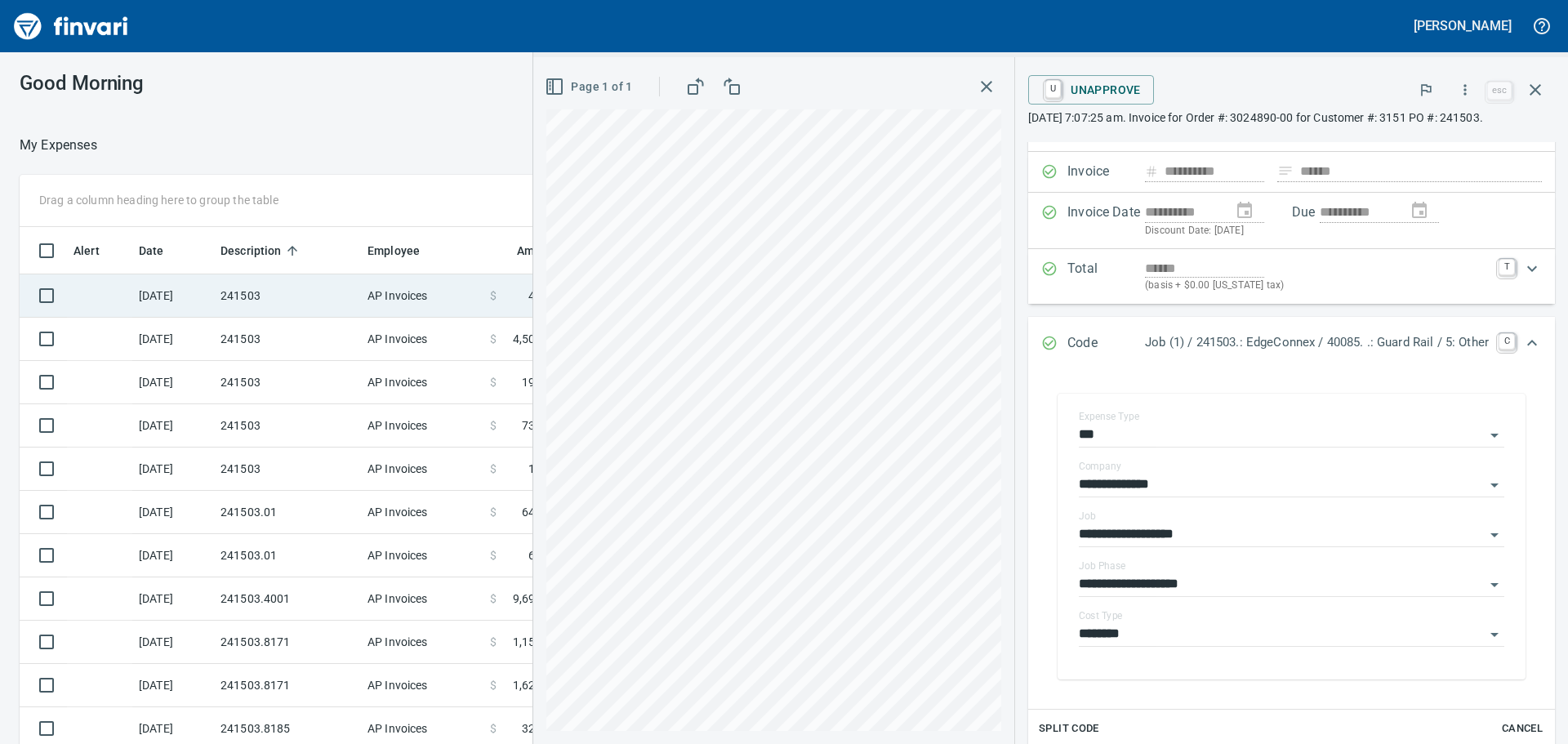
click at [258, 293] on td "241503" at bounding box center [287, 296] width 147 height 43
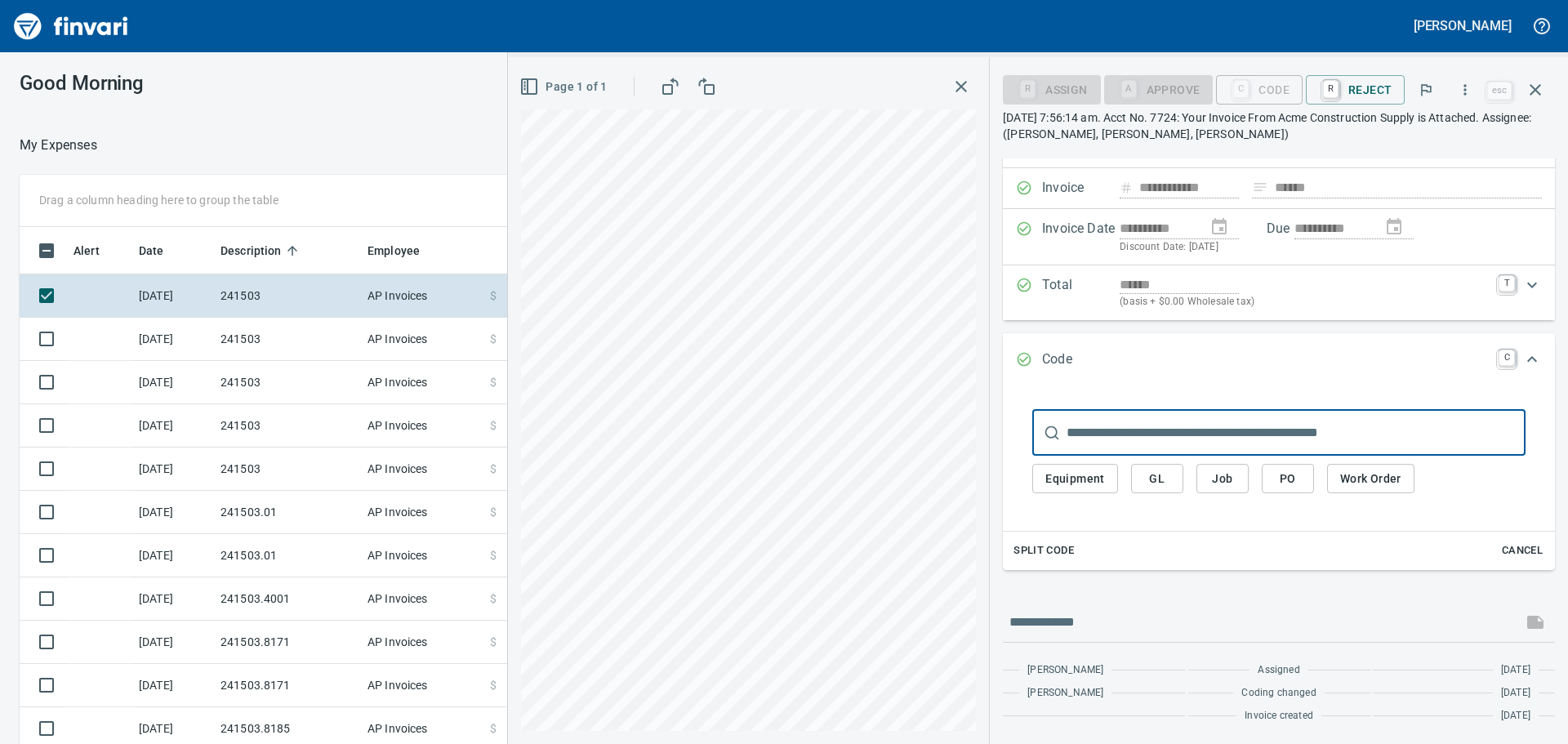
click at [1220, 473] on span "Job" at bounding box center [1222, 478] width 26 height 20
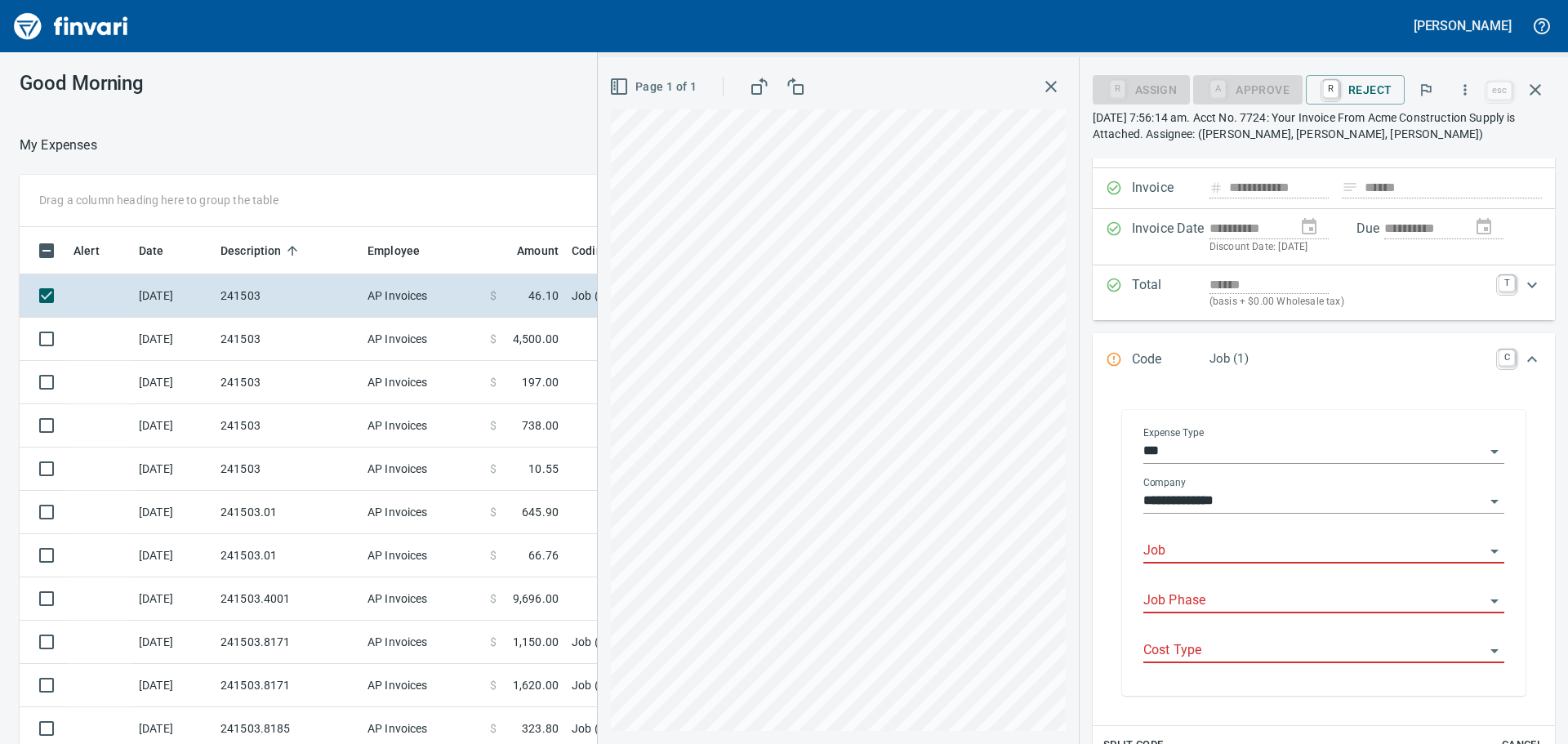
click at [1202, 552] on input "Job" at bounding box center [1314, 552] width 341 height 23
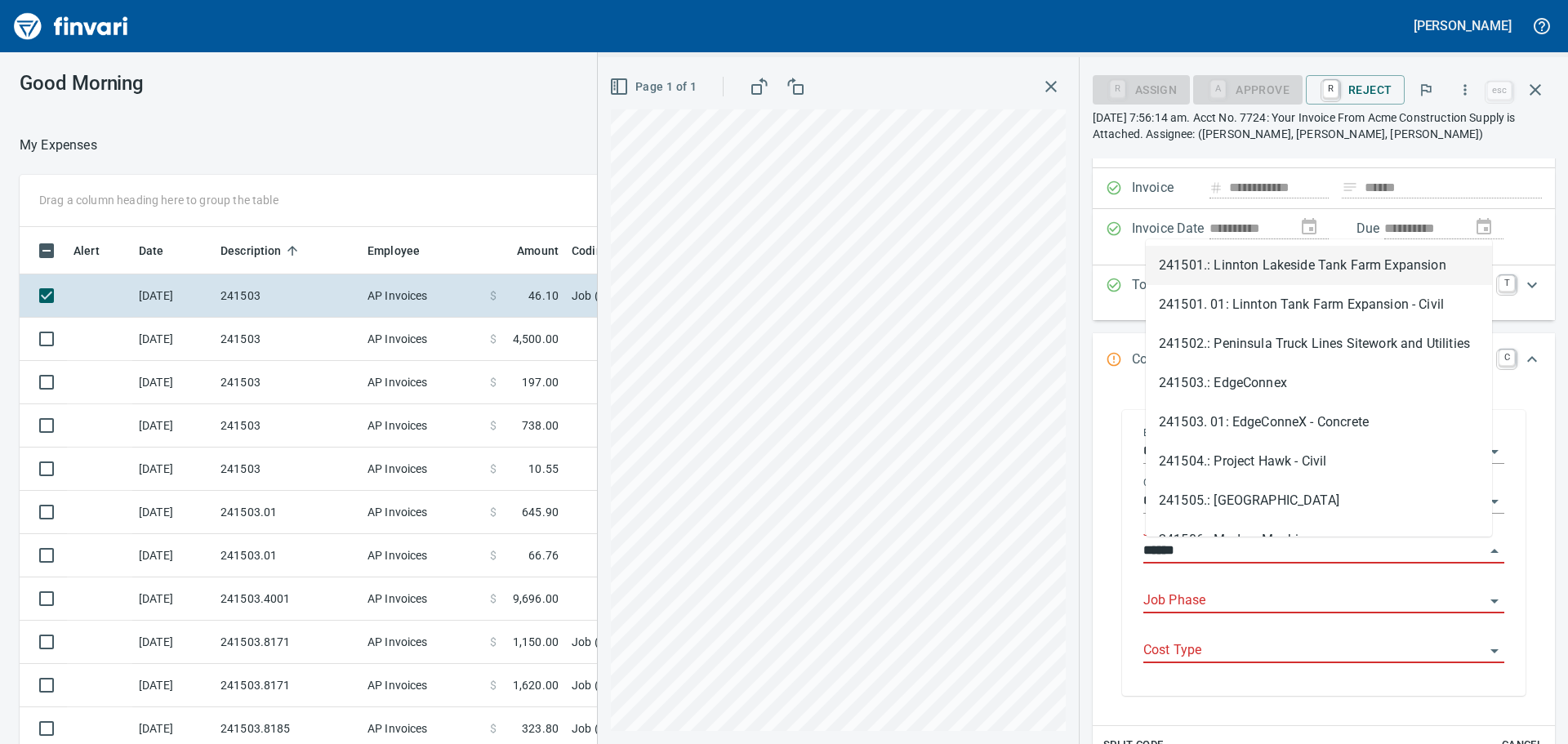
scroll to position [552, 1084]
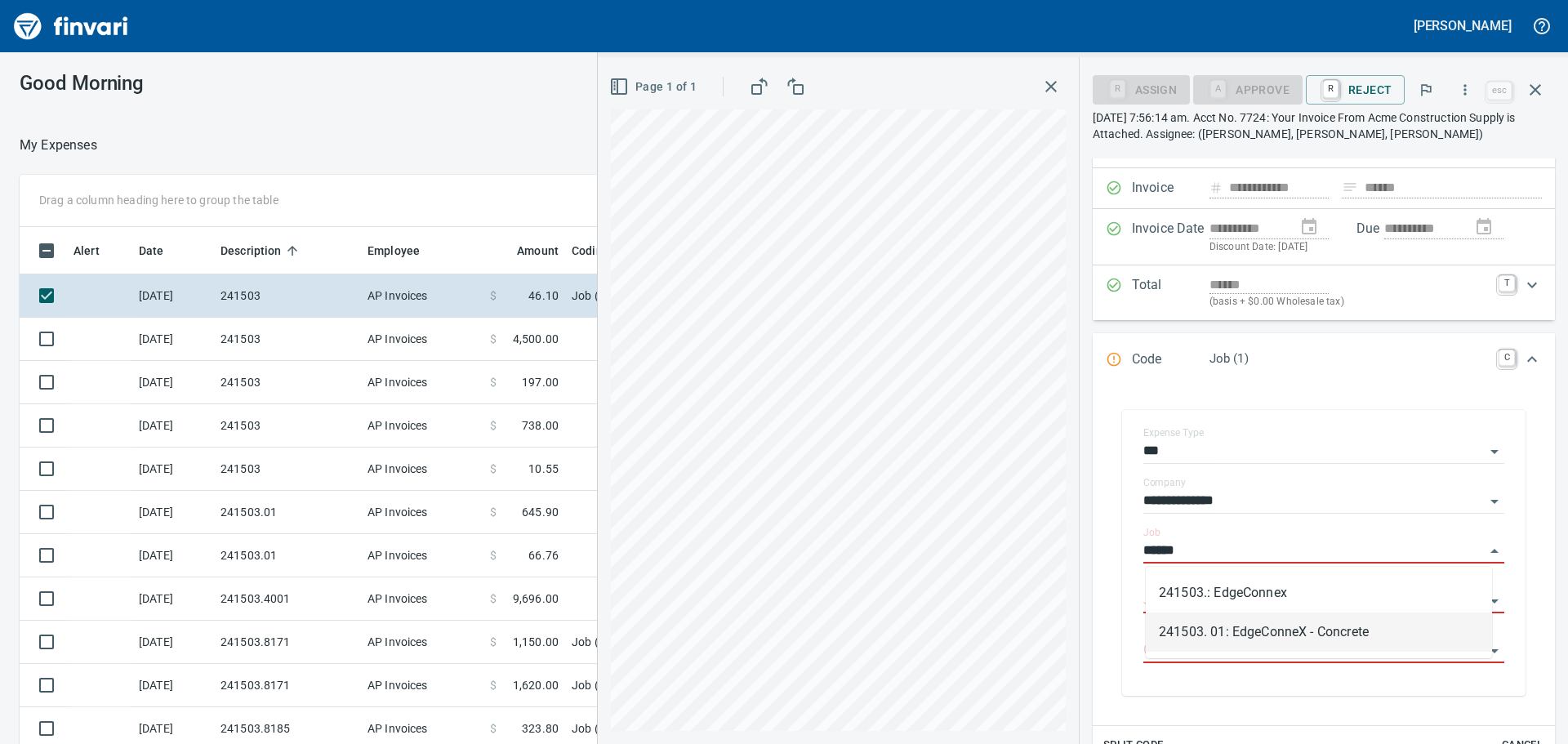
click at [1204, 589] on li "241503.: EdgeConnex" at bounding box center [1319, 592] width 346 height 40
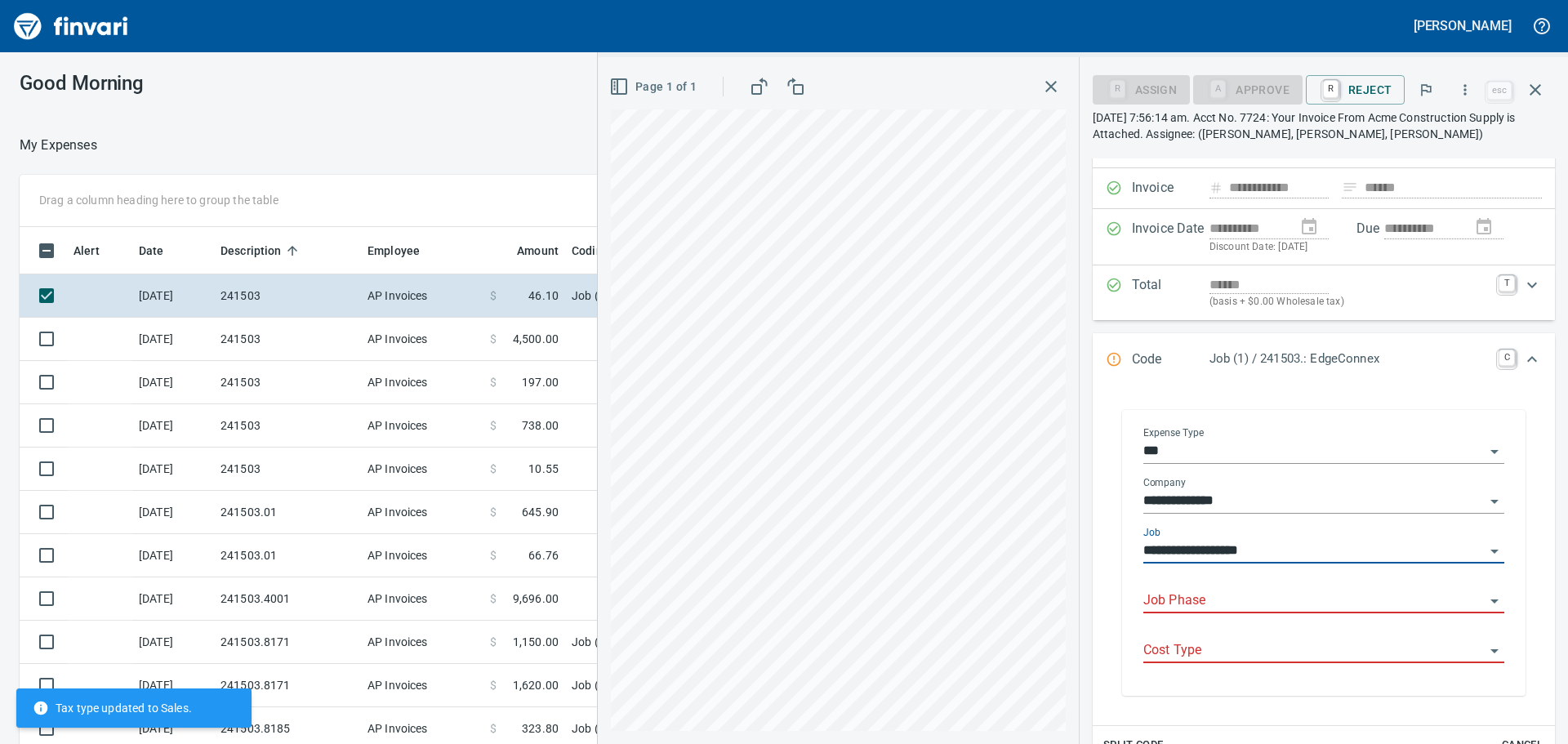
type input "**********"
click at [1204, 589] on body "[PERSON_NAME] Good Morning My Expenses To Review (All Reviewable) Drag a column…" at bounding box center [784, 372] width 1568 height 744
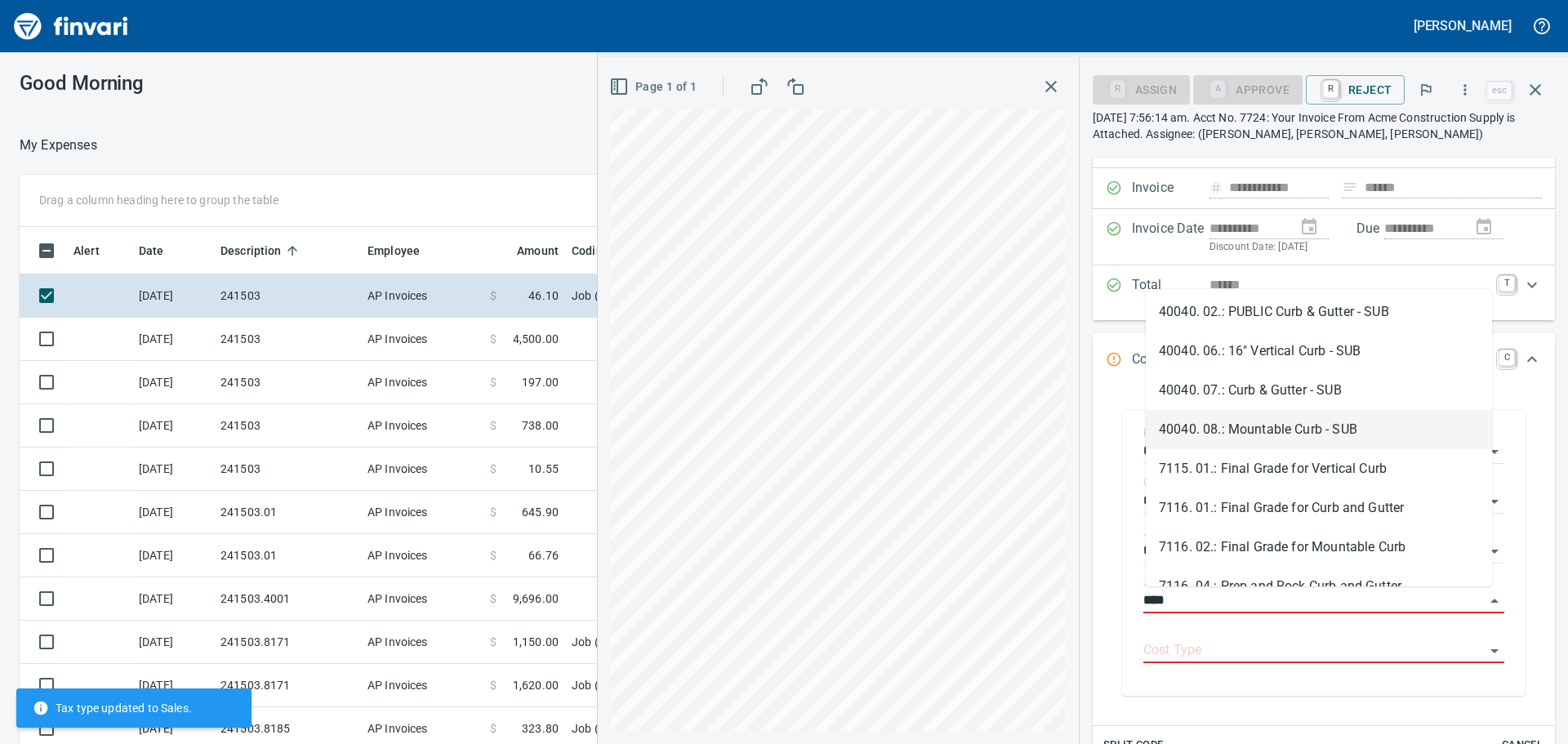
scroll to position [108, 0]
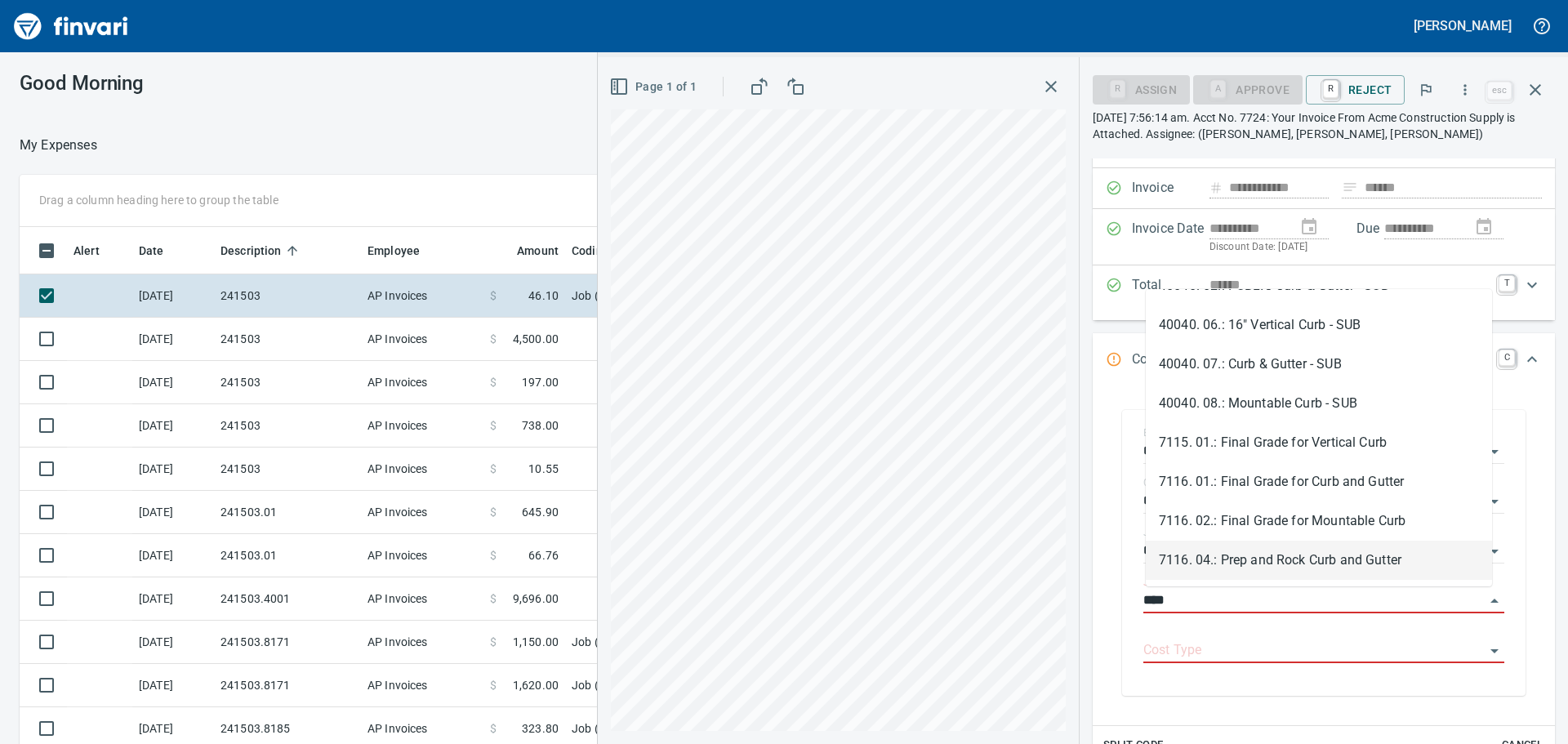
click at [1299, 562] on li "7116. 04.: Prep and Rock Curb and Gutter" at bounding box center [1319, 560] width 346 height 40
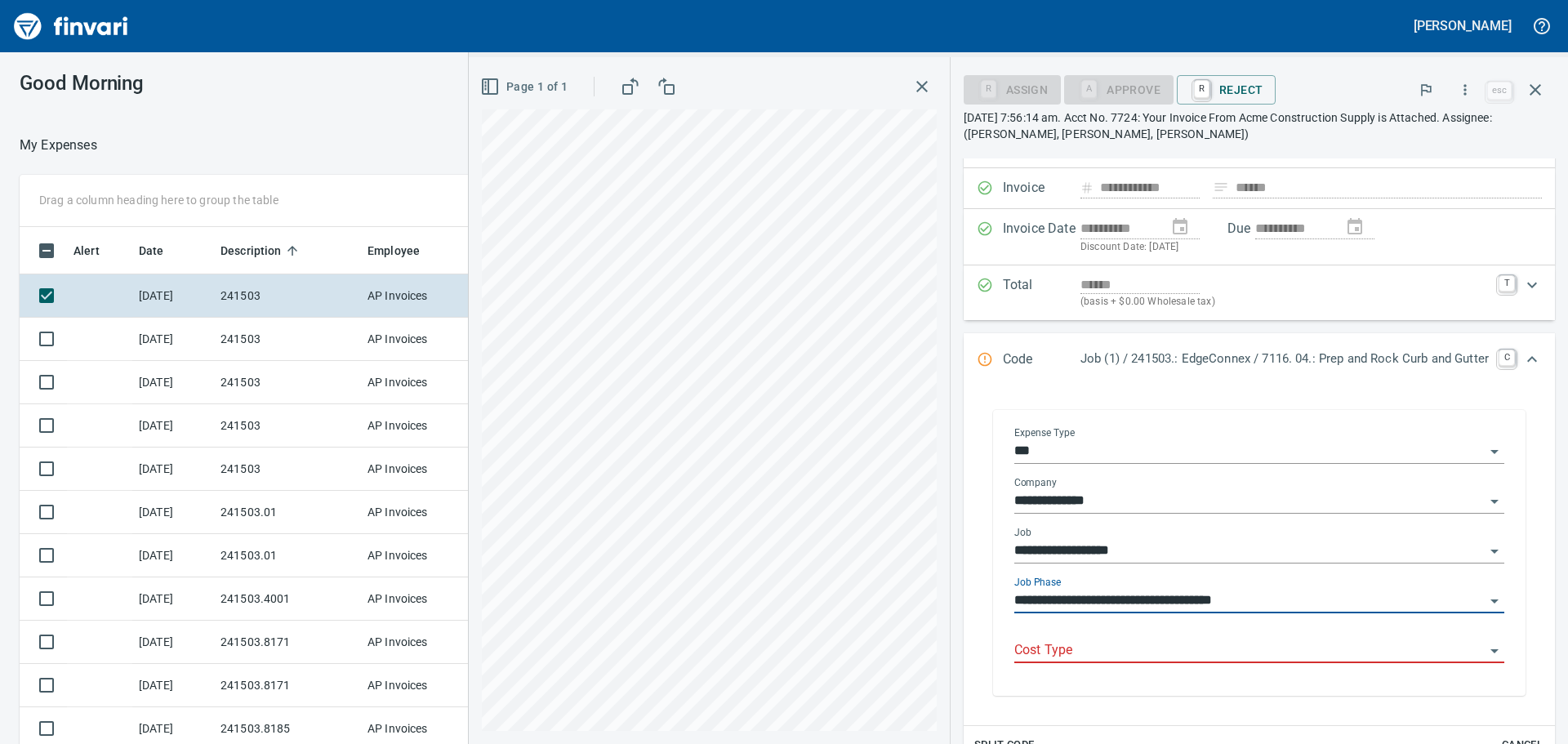
click at [1110, 637] on div "Cost Type" at bounding box center [1259, 644] width 490 height 37
type input "**********"
drag, startPoint x: 1088, startPoint y: 658, endPoint x: 1142, endPoint y: 661, distance: 54.1
click at [1089, 658] on input "Cost Type" at bounding box center [1249, 651] width 470 height 23
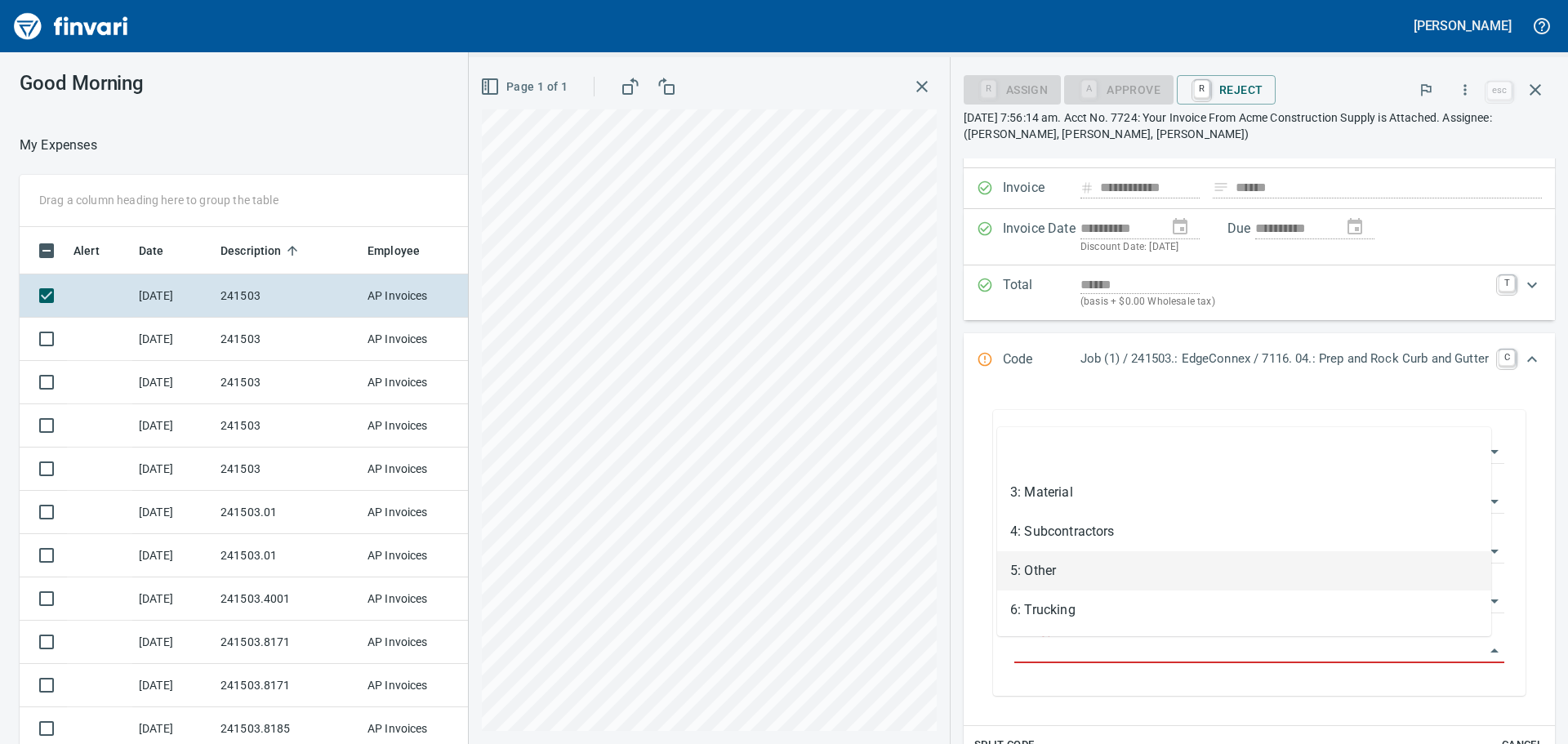
click at [1127, 579] on li "5: Other" at bounding box center [1243, 571] width 494 height 40
type input "********"
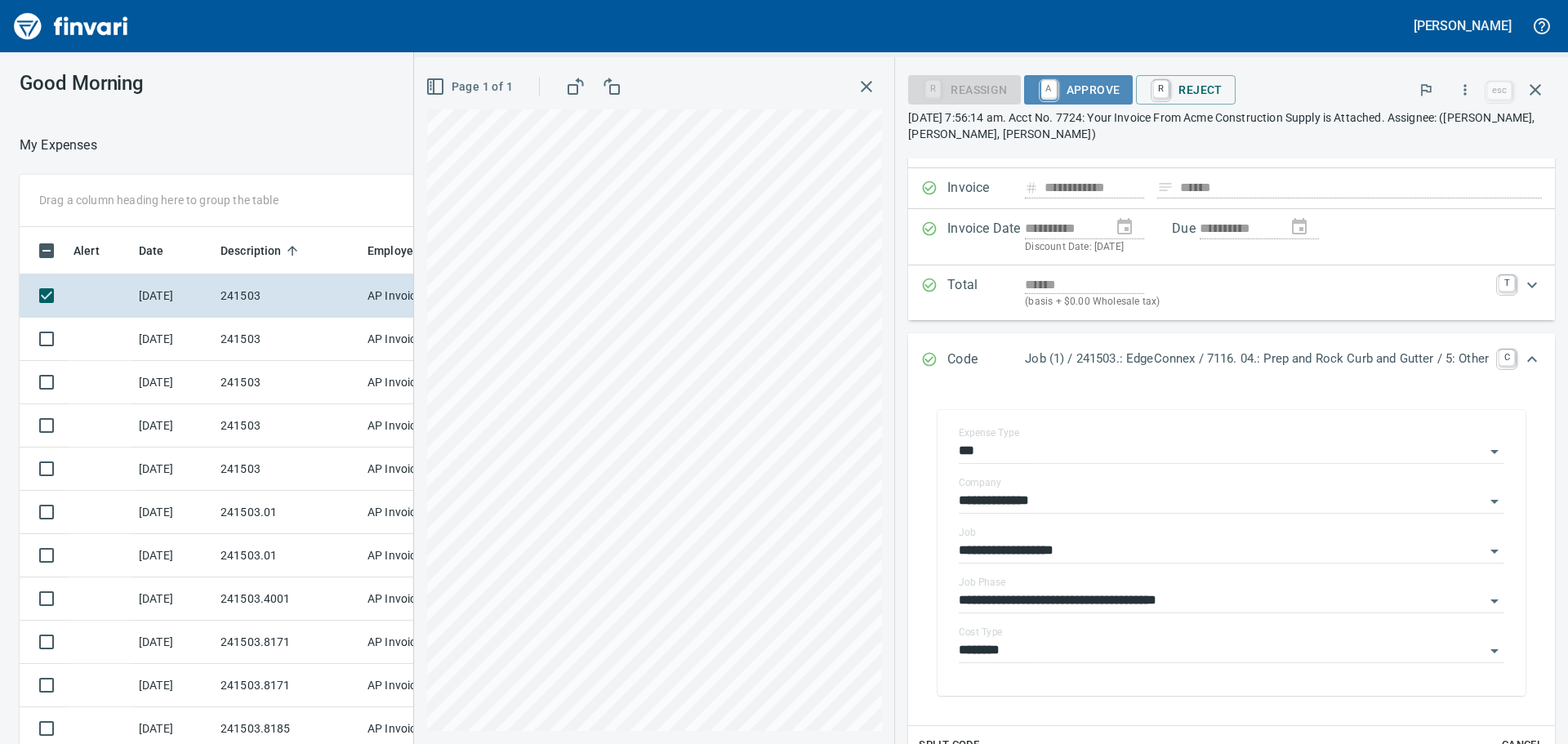
click at [1072, 97] on span "A Approve" at bounding box center [1079, 90] width 83 height 28
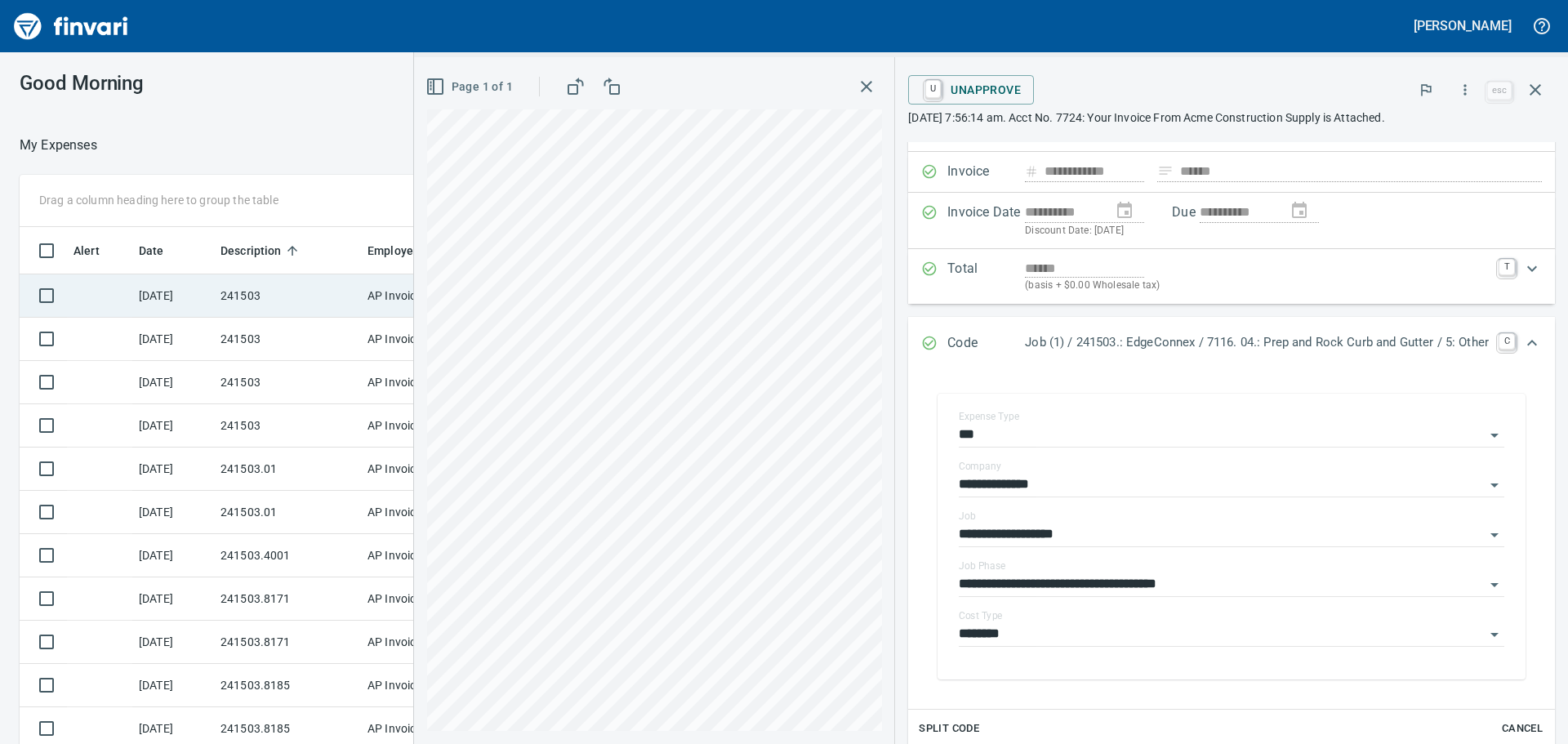
click at [264, 287] on td "241503" at bounding box center [287, 296] width 147 height 43
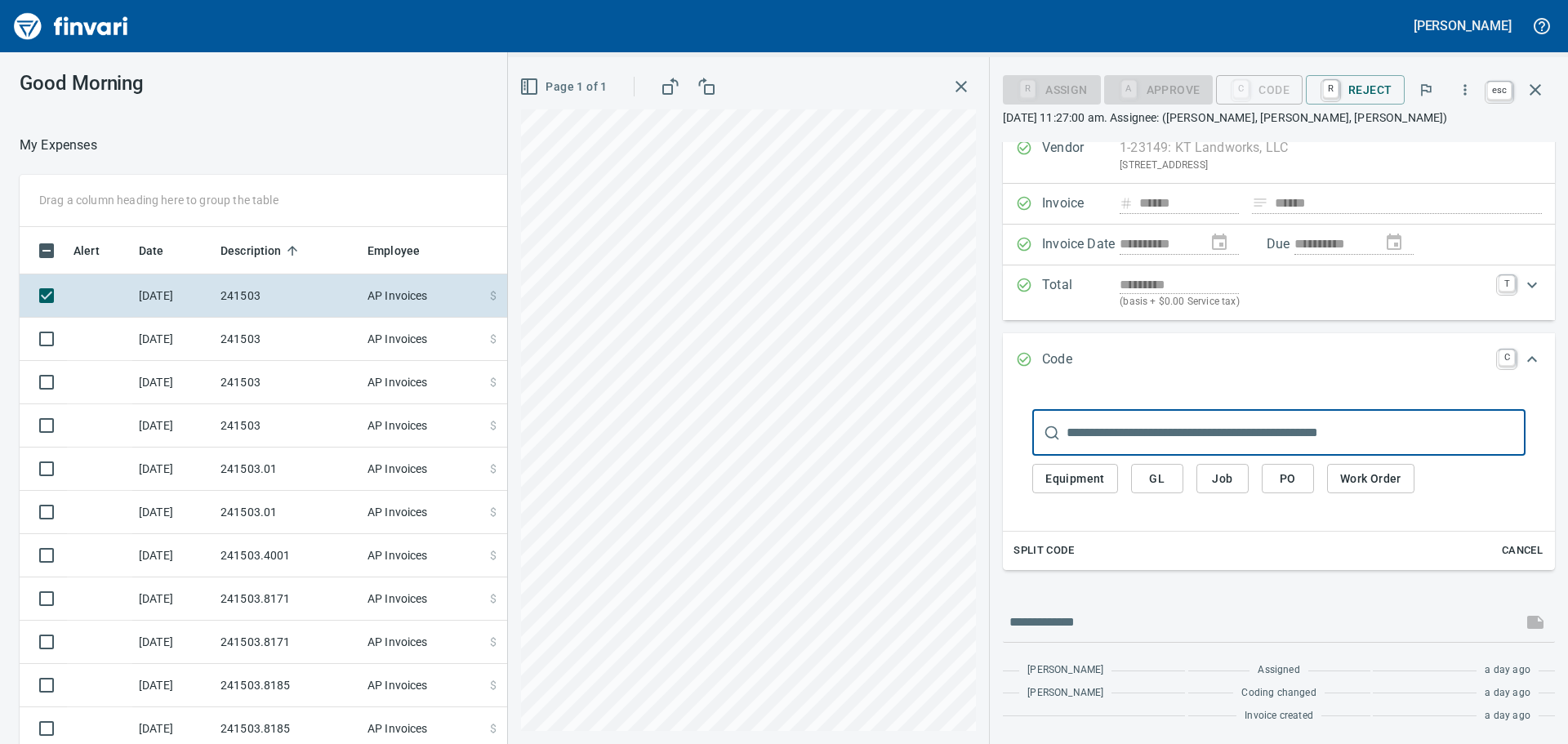
scroll to position [552, 1084]
click at [1546, 93] on button "button" at bounding box center [1535, 90] width 40 height 40
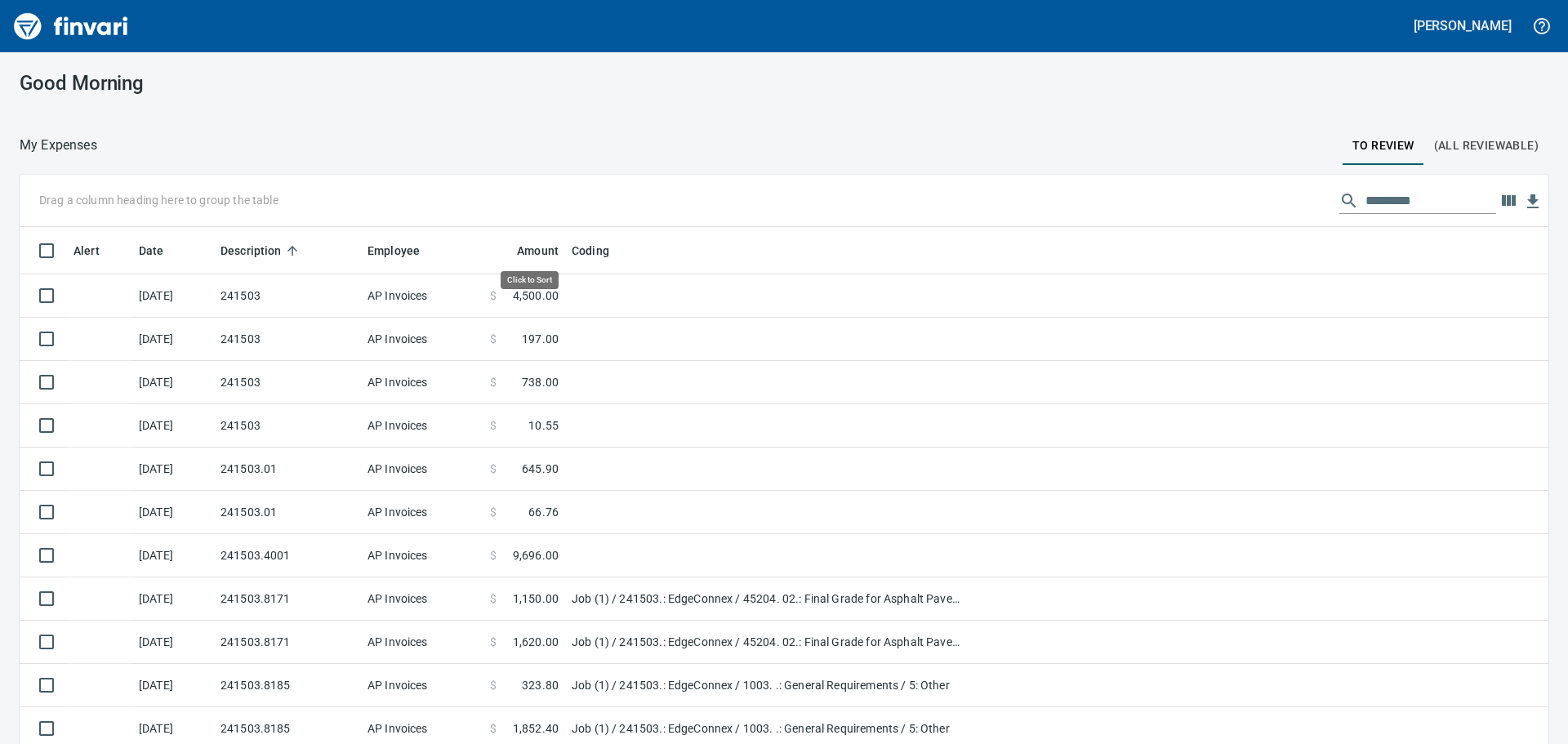
scroll to position [552, 1493]
